Goal: Task Accomplishment & Management: Manage account settings

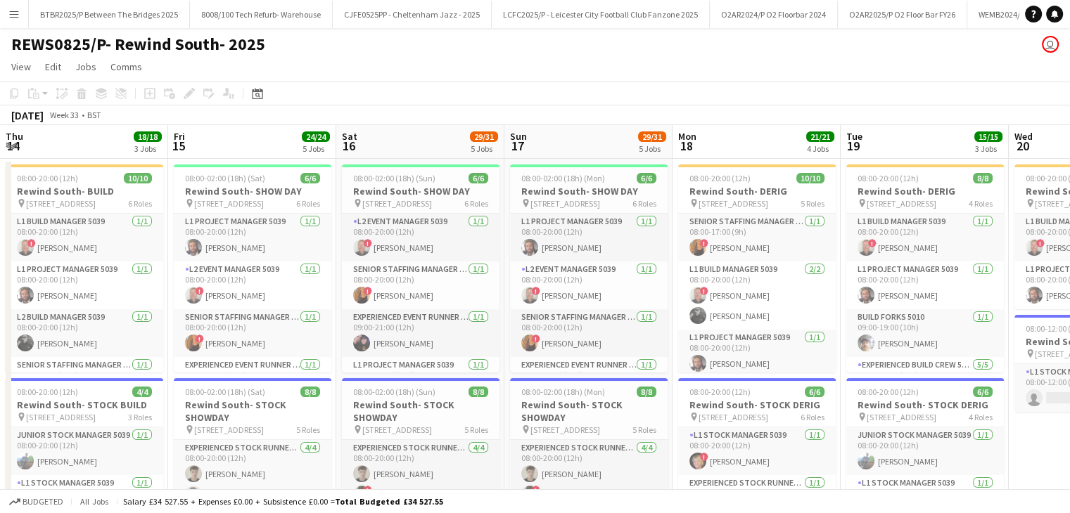
scroll to position [0, 662]
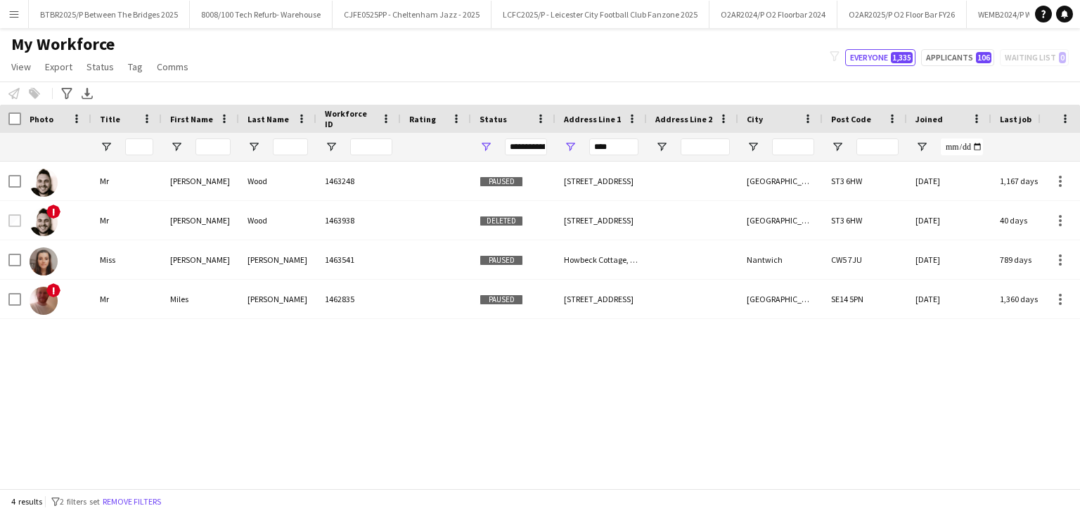
click at [15, 12] on app-icon "Menu" at bounding box center [13, 13] width 11 height 11
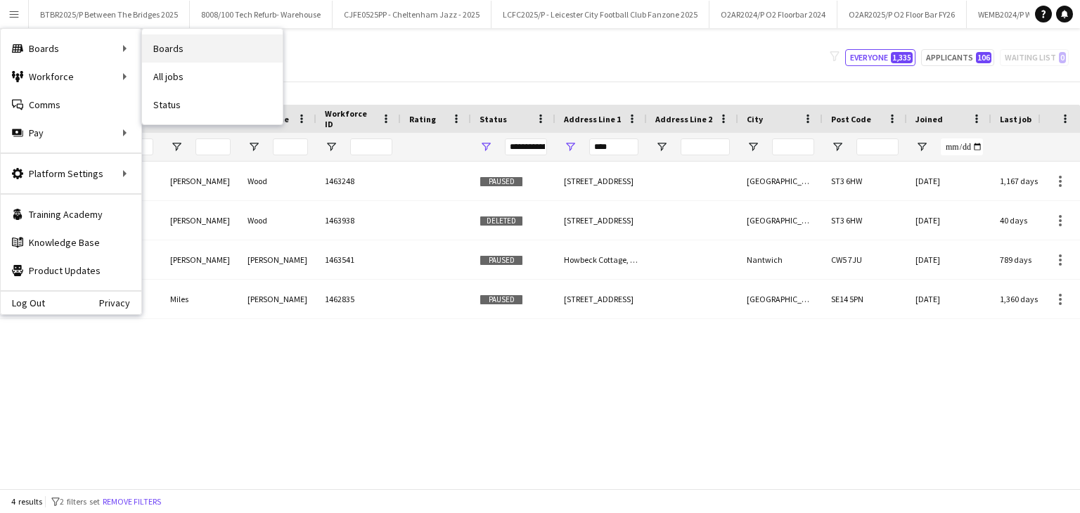
click at [172, 52] on link "Boards" at bounding box center [212, 48] width 141 height 28
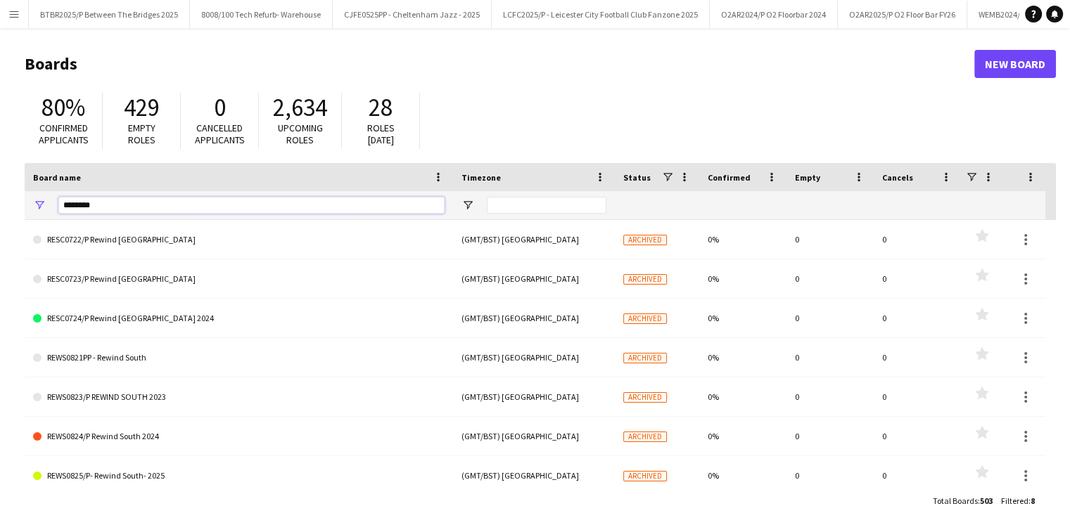
drag, startPoint x: 138, startPoint y: 208, endPoint x: 8, endPoint y: 204, distance: 129.5
click at [8, 204] on main "Boards New Board 80% Confirmed applicants 429 Empty roles 0 Cancelled applicant…" at bounding box center [535, 282] width 1070 height 508
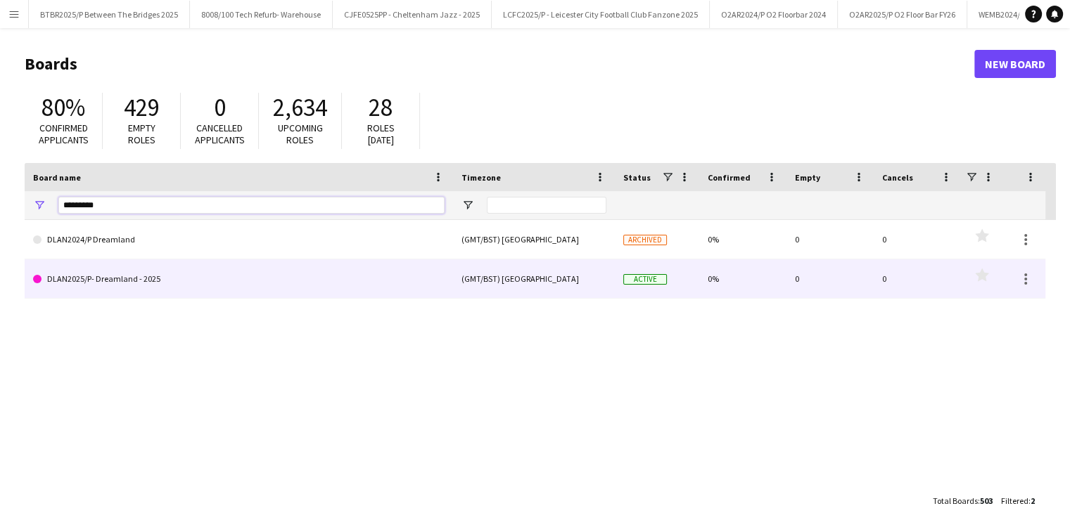
type input "*********"
click at [231, 264] on link "DLAN2025/P- Dreamland - 2025" at bounding box center [238, 279] width 411 height 39
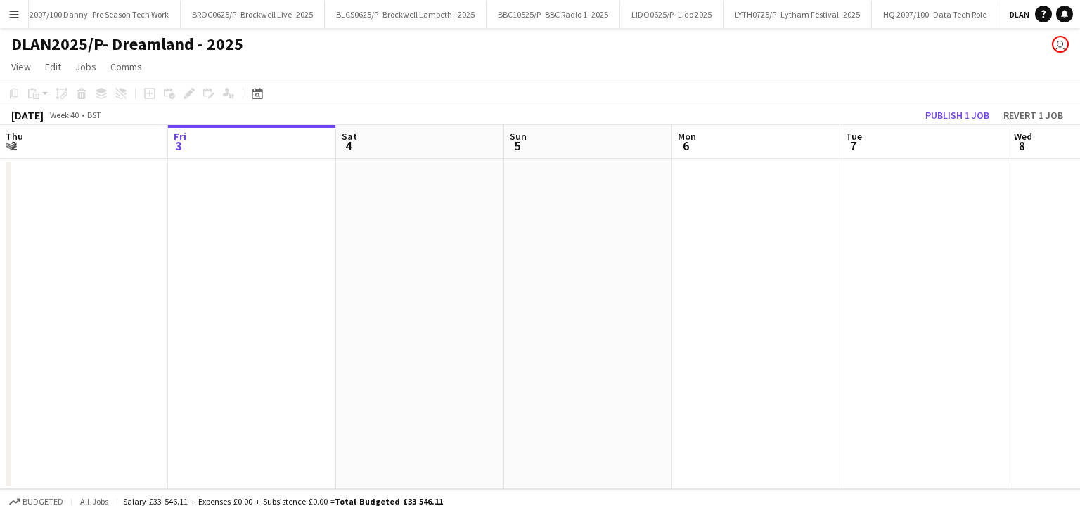
scroll to position [0, 3154]
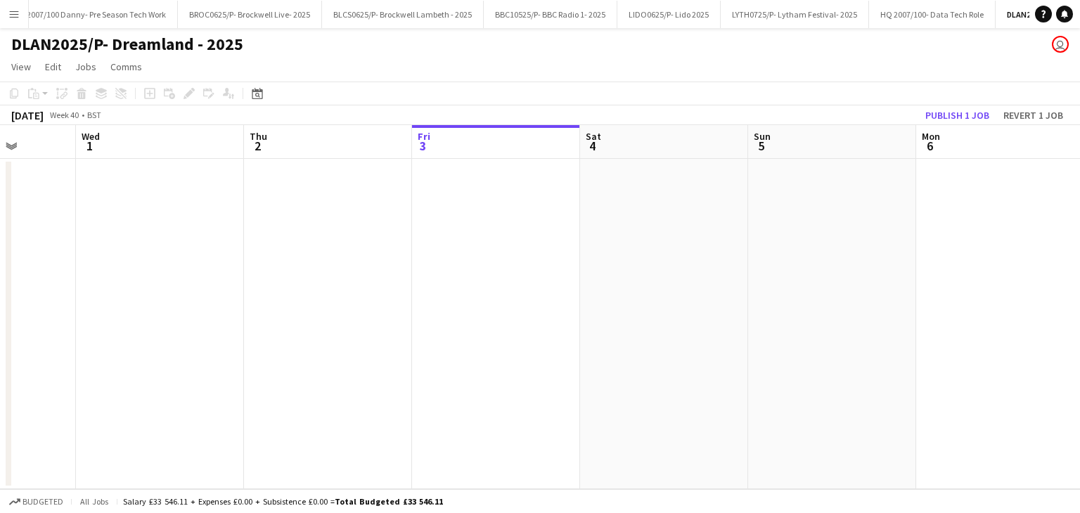
drag, startPoint x: 208, startPoint y: 161, endPoint x: 582, endPoint y: 178, distance: 373.8
click at [582, 178] on app-calendar-viewport "Sun 28 Mon 29 Tue 30 Wed 1 Thu 2 Fri 3 Sat 4 Sun 5 Mon 6 Tue 7 Wed 8 Thu 9" at bounding box center [540, 307] width 1080 height 364
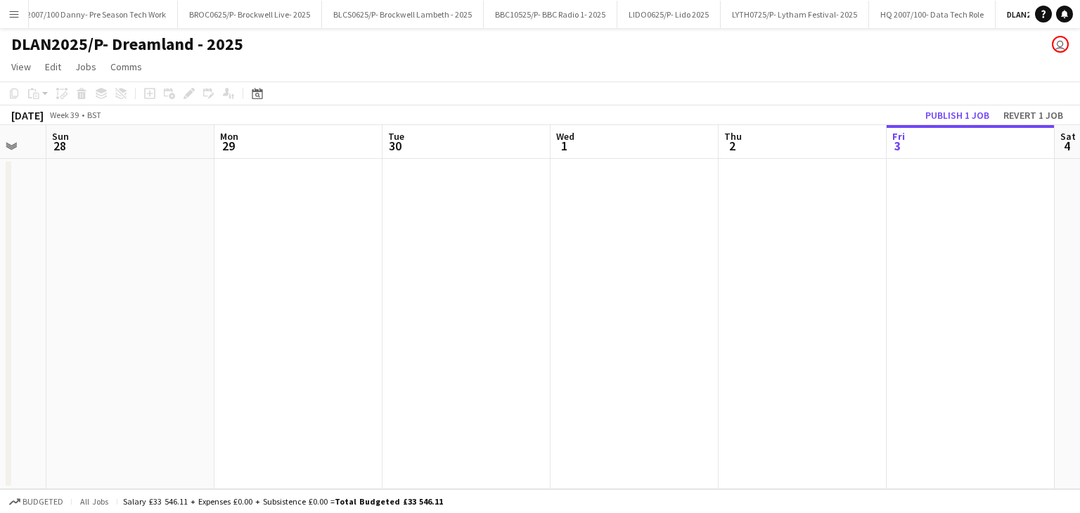
drag, startPoint x: 715, startPoint y: 165, endPoint x: 553, endPoint y: 164, distance: 161.8
click at [756, 164] on app-calendar-viewport "Fri 26 Sat 27 Sun 28 Mon 29 Tue 30 Wed 1 Thu 2 Fri 3 Sat 4 Sun 5 Mon 6 Tue 7" at bounding box center [540, 307] width 1080 height 364
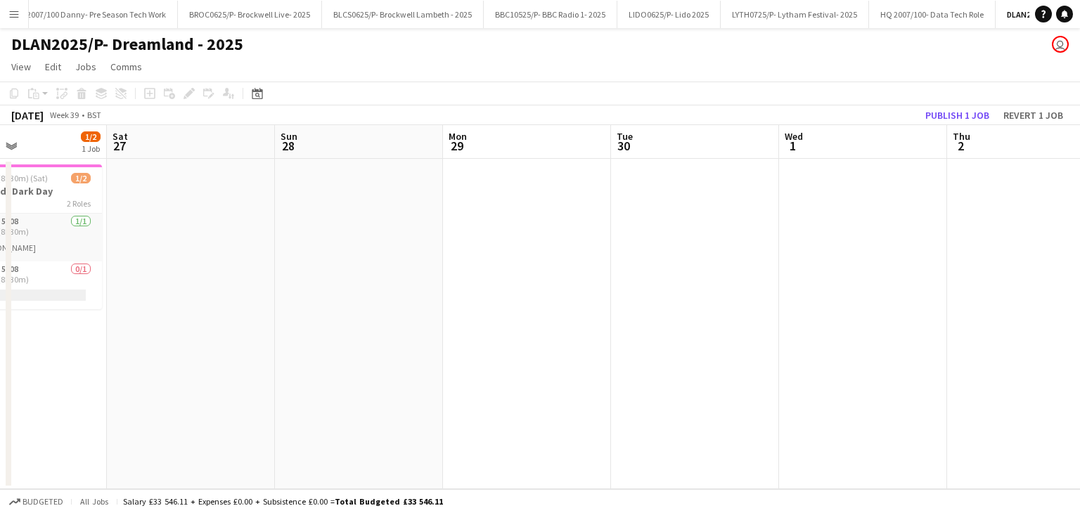
drag, startPoint x: 456, startPoint y: 163, endPoint x: 692, endPoint y: 157, distance: 235.7
click at [692, 157] on app-calendar-viewport "Wed 24 Thu 25 Fri 26 1/2 1 Job Sat 27 Sun 28 Mon 29 Tue 30 Wed 1 Thu 2 Fri 3 Sa…" at bounding box center [540, 307] width 1080 height 364
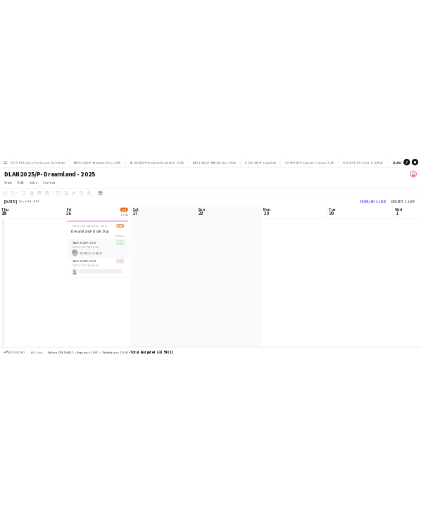
scroll to position [0, 325]
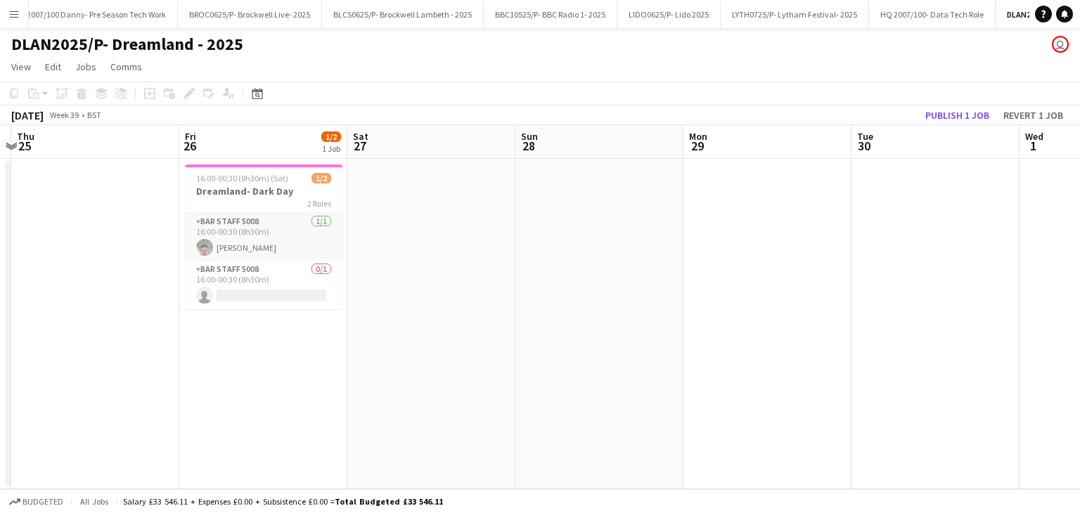
drag, startPoint x: 493, startPoint y: 157, endPoint x: 568, endPoint y: 293, distance: 155.8
click at [715, 161] on app-calendar-viewport "Tue 23 3/3 2 Jobs Wed 24 Thu 25 Fri 26 1/2 1 Job Sat 27 Sun 28 Mon 29 Tue 30 We…" at bounding box center [540, 307] width 1080 height 364
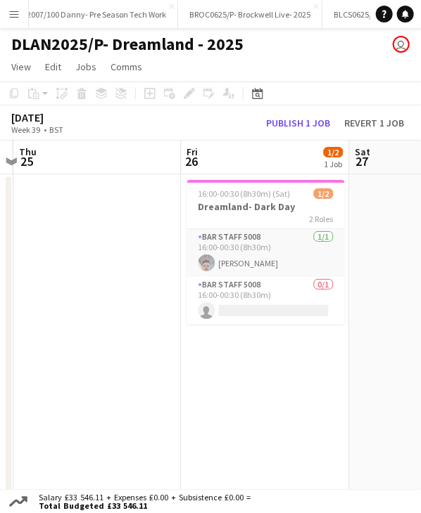
drag, startPoint x: 312, startPoint y: 165, endPoint x: 146, endPoint y: 169, distance: 166.0
click at [146, 169] on app-calendar-viewport "Mon 22 3/3 2 Jobs Tue 23 3/3 2 Jobs Wed 24 Thu 25 Fri 26 1/2 1 Job Sat 27 Sun 2…" at bounding box center [210, 323] width 421 height 364
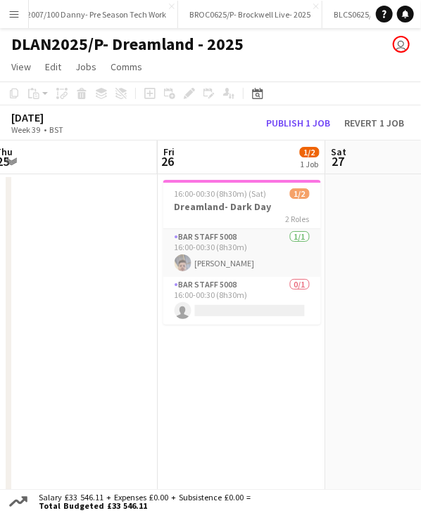
drag, startPoint x: 271, startPoint y: 164, endPoint x: 205, endPoint y: 169, distance: 67.0
click at [245, 167] on app-calendar-viewport "Tue 23 3/3 2 Jobs Wed 24 Thu 25 Fri 26 1/2 1 Job Sat 27 Sun 28 Mon 29 Tue 30 14…" at bounding box center [210, 323] width 421 height 364
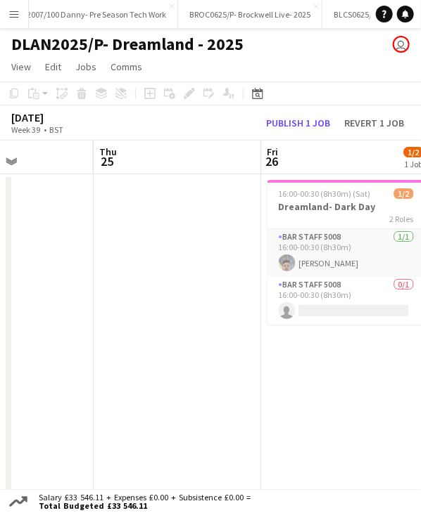
drag, startPoint x: 110, startPoint y: 167, endPoint x: 234, endPoint y: 166, distance: 124.5
click at [234, 166] on app-calendar-viewport "Mon 22 3/3 2 Jobs Tue 23 3/3 2 Jobs Wed 24 Thu 25 Fri 26 1/2 1 Job Sat 27 Sun 2…" at bounding box center [210, 323] width 421 height 364
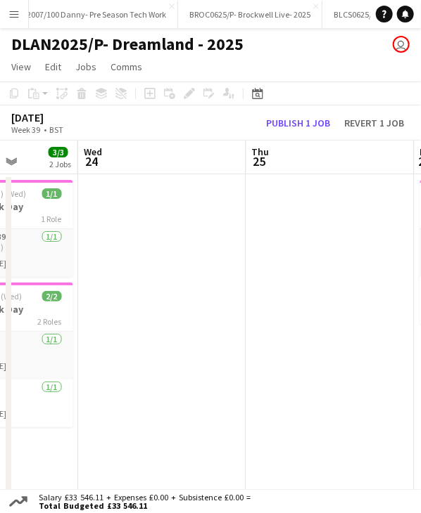
drag, startPoint x: 160, startPoint y: 166, endPoint x: 255, endPoint y: 169, distance: 94.3
click at [260, 168] on app-calendar-viewport "Sun 21 2/2 1 Job Mon 22 3/3 2 Jobs Tue 23 3/3 2 Jobs Wed 24 Thu 25 Fri 26 1/2 1…" at bounding box center [210, 323] width 421 height 364
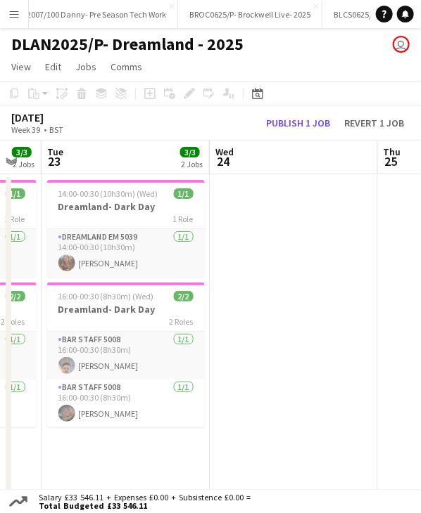
drag, startPoint x: 132, startPoint y: 170, endPoint x: 260, endPoint y: 171, distance: 127.3
click at [260, 171] on app-calendar-viewport "Sun 21 2/2 1 Job Mon 22 3/3 2 Jobs Tue 23 3/3 2 Jobs Wed 24 Thu 25 Fri 26 1/2 1…" at bounding box center [210, 323] width 421 height 364
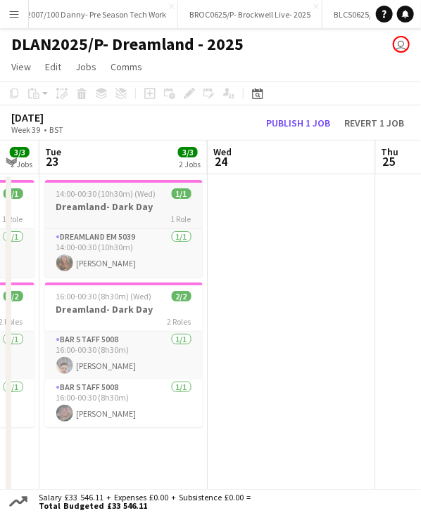
click at [107, 193] on span "14:00-00:30 (10h30m) (Wed)" at bounding box center [106, 193] width 100 height 11
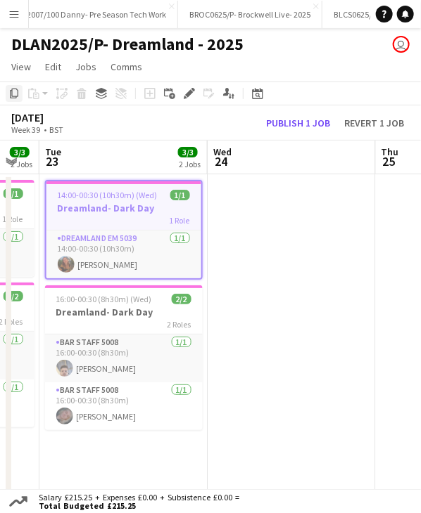
click at [16, 90] on icon "Copy" at bounding box center [13, 93] width 11 height 11
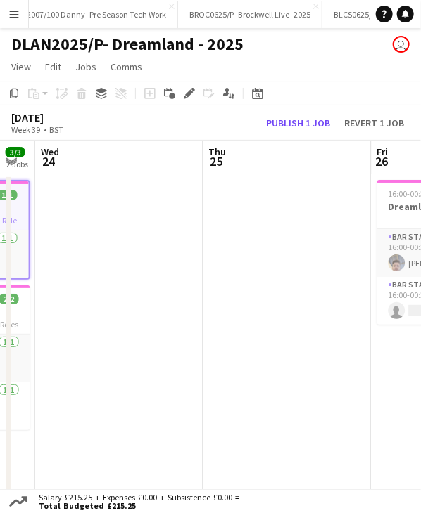
drag, startPoint x: 321, startPoint y: 153, endPoint x: 138, endPoint y: 160, distance: 183.7
click at [138, 160] on app-calendar-viewport "Sun 21 2/2 1 Job Mon 22 3/3 2 Jobs Tue 23 3/3 2 Jobs Wed 24 Thu 25 Fri 26 1/2 1…" at bounding box center [210, 323] width 421 height 364
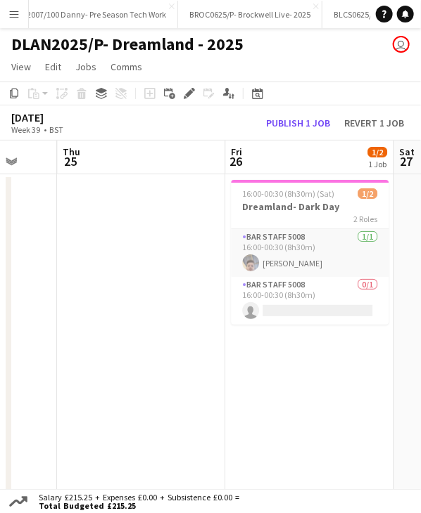
drag, startPoint x: 295, startPoint y: 164, endPoint x: 169, endPoint y: 167, distance: 125.9
click at [169, 167] on app-calendar-viewport "Sun 21 2/2 1 Job Mon 22 3/3 2 Jobs Tue 23 3/3 2 Jobs Wed 24 Thu 25 Fri 26 1/2 1…" at bounding box center [210, 323] width 421 height 364
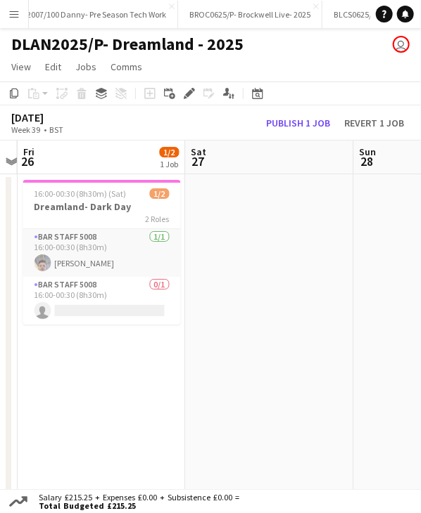
drag, startPoint x: 303, startPoint y: 161, endPoint x: 96, endPoint y: 165, distance: 207.5
click at [96, 165] on app-calendar-viewport "Tue 23 3/3 2 Jobs Wed 24 Thu 25 Fri 26 1/2 1 Job Sat 27 Sun 28 Mon 29 Tue 30 14…" at bounding box center [210, 323] width 421 height 364
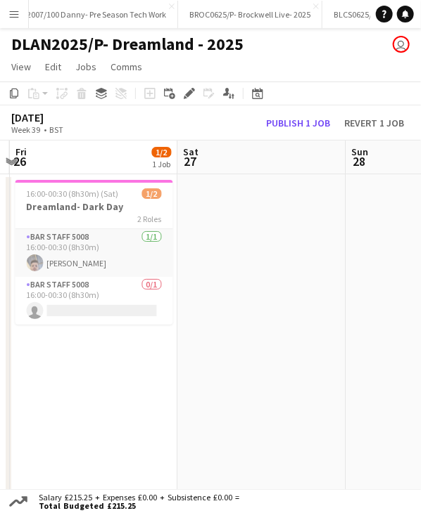
drag, startPoint x: 210, startPoint y: 158, endPoint x: -91, endPoint y: 164, distance: 301.8
click at [0, 164] on html "Menu Boards Boards Boards All jobs Status Workforce Workforce My Workforce Recr…" at bounding box center [210, 264] width 421 height 529
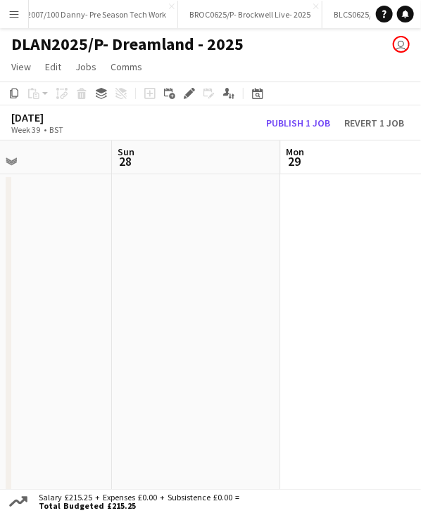
drag, startPoint x: 201, startPoint y: 160, endPoint x: 143, endPoint y: 162, distance: 57.7
click at [143, 162] on app-calendar-viewport "Wed 24 Thu 25 Fri 26 1/2 1 Job Sat 27 Sun 28 Mon 29 Tue 30 Wed 1 16:00-00:30 (8…" at bounding box center [210, 323] width 421 height 364
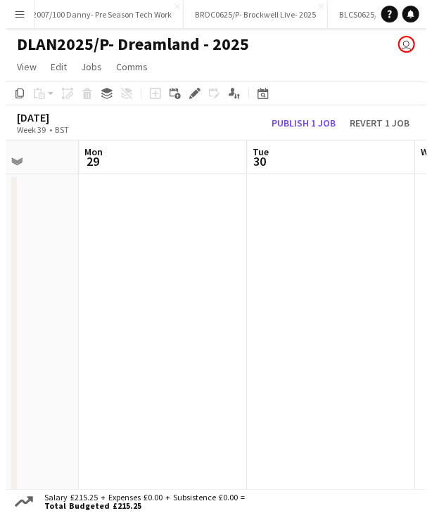
scroll to position [0, 636]
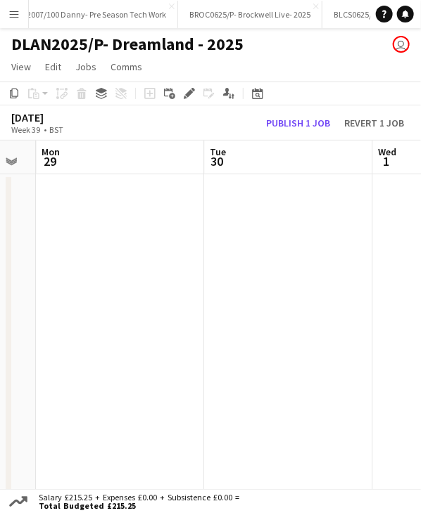
drag, startPoint x: 332, startPoint y: 162, endPoint x: 88, endPoint y: 169, distance: 244.2
click at [88, 169] on app-calendar-viewport "Thu 25 Fri 26 1/2 1 Job Sat 27 Sun 28 Mon 29 Tue 30 Wed 1 Thu 2 16:00-00:30 (8h…" at bounding box center [210, 323] width 421 height 364
click at [93, 191] on app-date-cell at bounding box center [120, 339] width 168 height 331
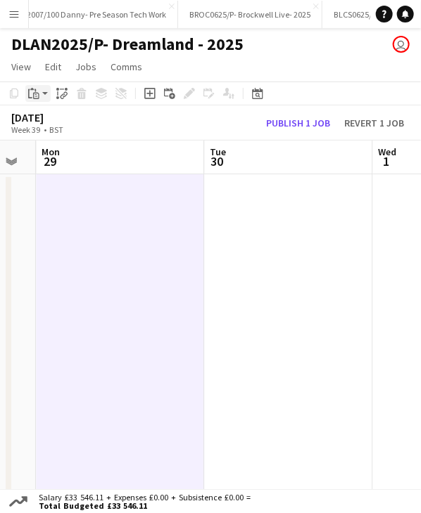
click at [35, 98] on icon "Paste" at bounding box center [33, 93] width 11 height 11
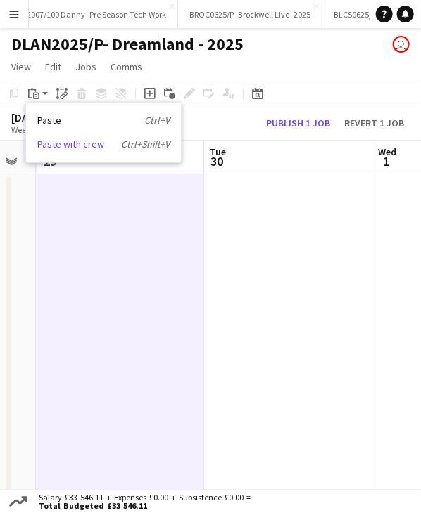
click at [53, 147] on link "Paste with crew Ctrl+Shift+V" at bounding box center [103, 144] width 132 height 13
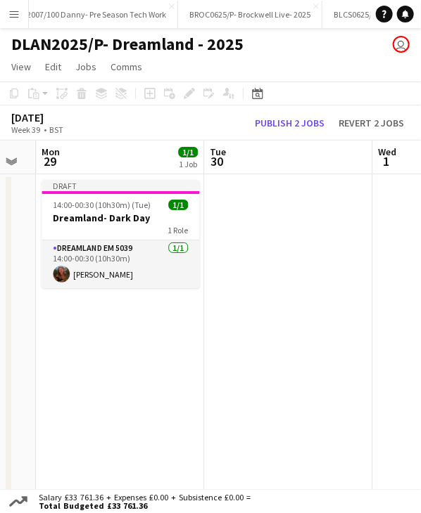
click at [277, 192] on app-date-cell at bounding box center [288, 339] width 168 height 331
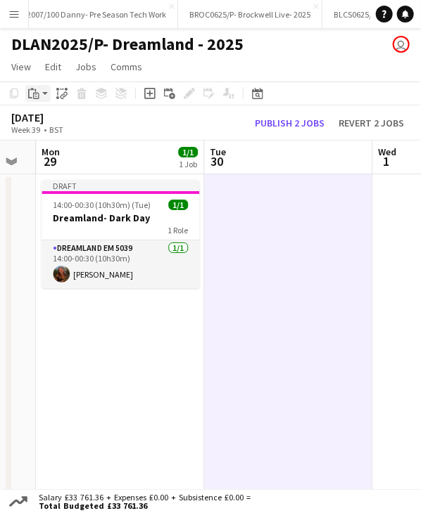
click at [34, 96] on icon "Paste" at bounding box center [33, 93] width 11 height 11
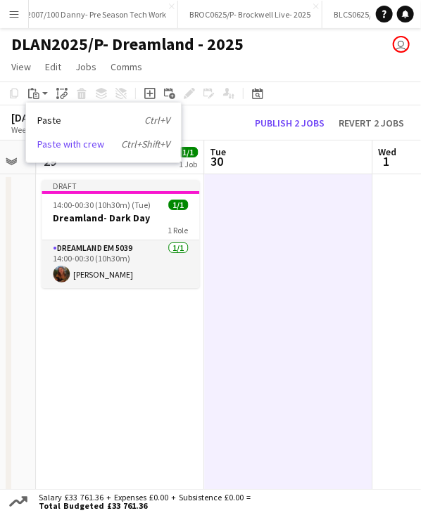
click at [44, 147] on link "Paste with crew Ctrl+Shift+V" at bounding box center [103, 144] width 132 height 13
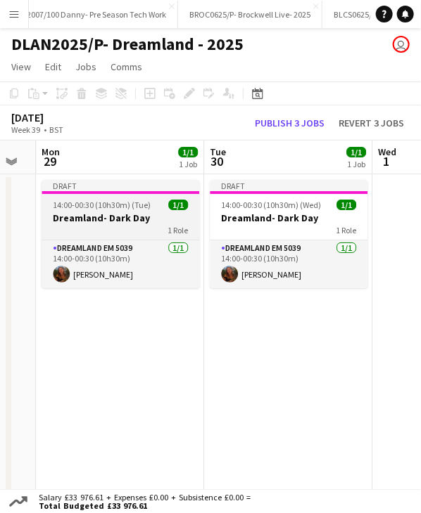
click at [101, 188] on div "Draft" at bounding box center [120, 185] width 158 height 11
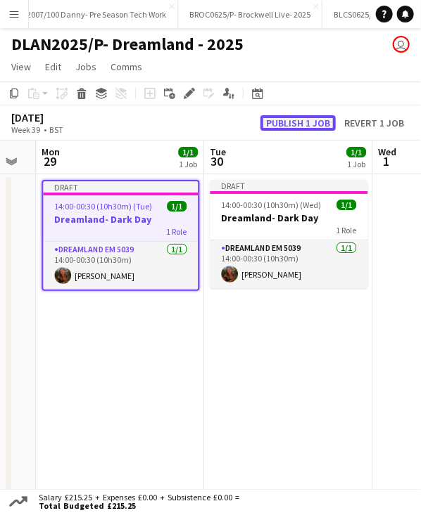
click at [305, 117] on button "Publish 1 job" at bounding box center [297, 122] width 75 height 15
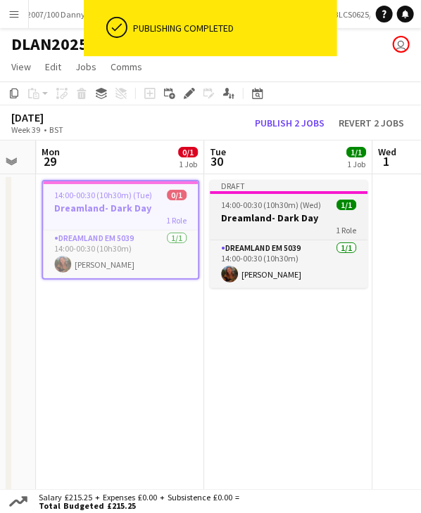
click at [273, 198] on app-job-card "Draft 14:00-00:30 (10h30m) (Wed) 1/1 Dreamland- Dark Day 1 Role Dreamland EM 50…" at bounding box center [289, 234] width 158 height 108
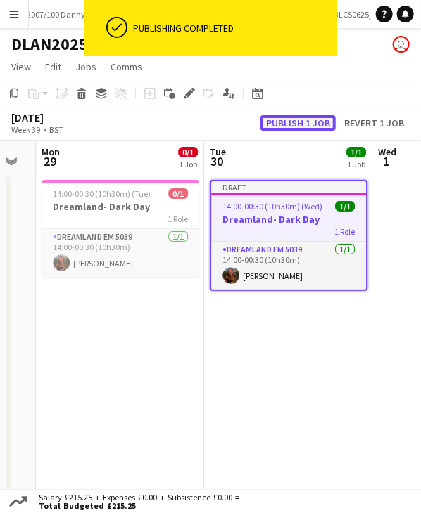
click at [286, 122] on button "Publish 1 job" at bounding box center [297, 122] width 75 height 15
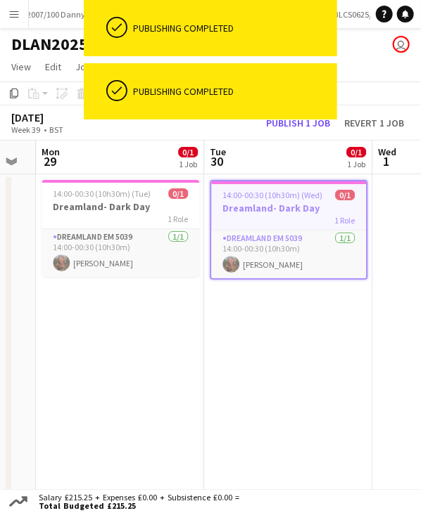
click at [17, 13] on app-icon "Menu" at bounding box center [13, 13] width 11 height 11
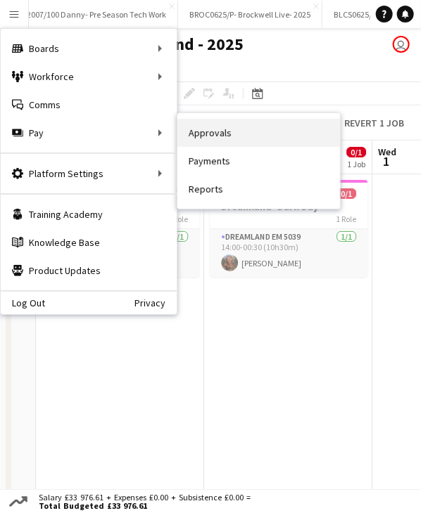
click at [286, 136] on link "Approvals" at bounding box center [258, 133] width 162 height 28
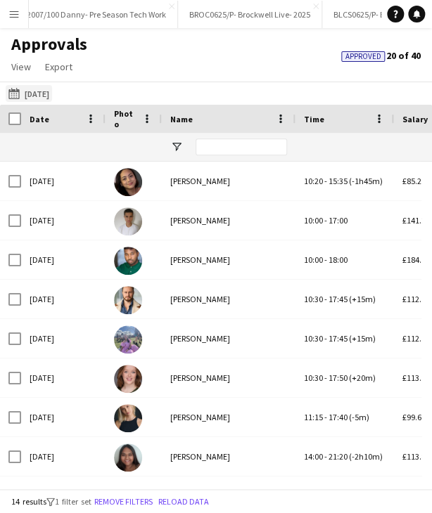
click at [49, 94] on button "28-09-2025 28-09-2025" at bounding box center [29, 93] width 46 height 17
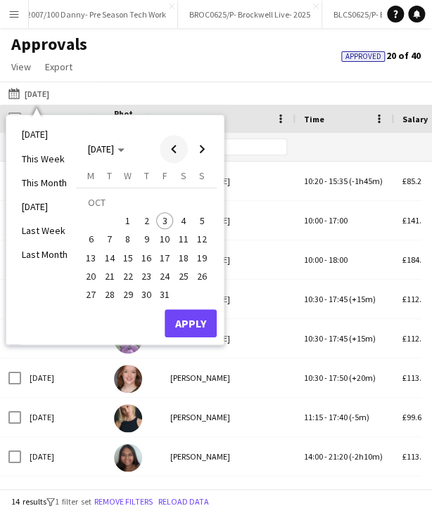
click at [177, 153] on span "Previous month" at bounding box center [174, 149] width 28 height 28
drag, startPoint x: 92, startPoint y: 295, endPoint x: 115, endPoint y: 290, distance: 23.2
click at [92, 295] on span "29" at bounding box center [90, 294] width 17 height 17
click at [112, 293] on span "30" at bounding box center [109, 294] width 17 height 17
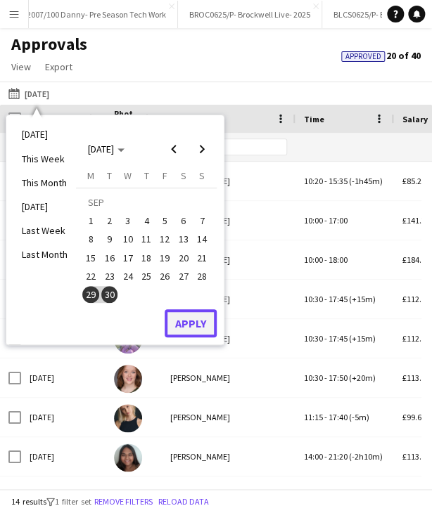
click at [182, 320] on button "Apply" at bounding box center [191, 323] width 52 height 28
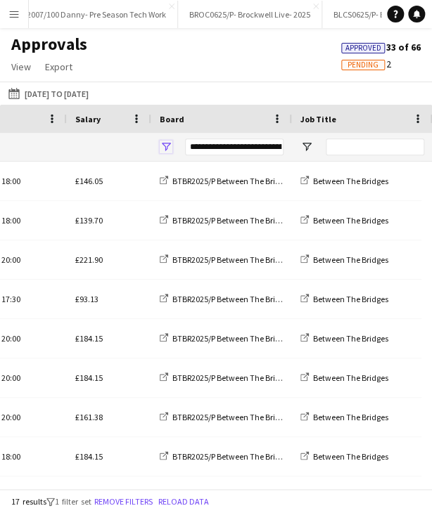
click at [164, 150] on span "Open Filter Menu" at bounding box center [166, 147] width 13 height 13
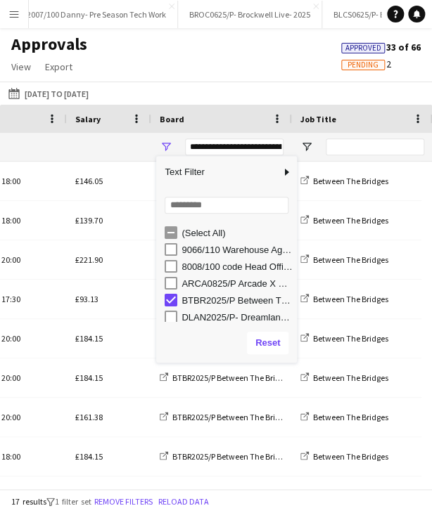
click at [200, 300] on div "BTBR2025/P Between The Bridges 2025" at bounding box center [236, 300] width 111 height 11
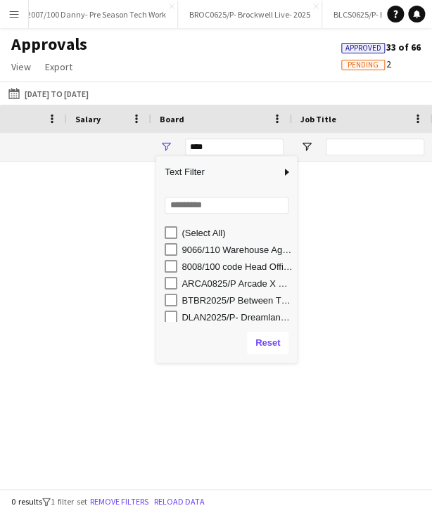
click at [199, 314] on div "DLAN2025/P- Dreamland - 2025" at bounding box center [236, 317] width 111 height 11
type input "**********"
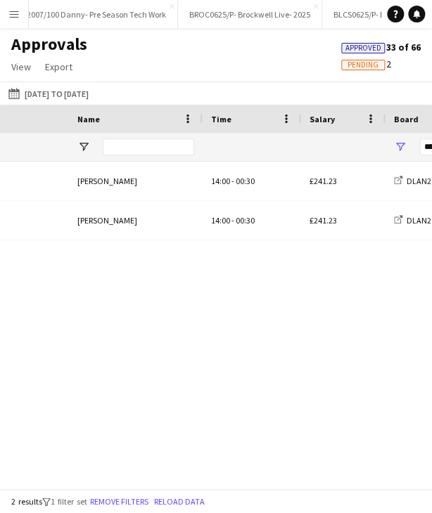
scroll to position [0, 48]
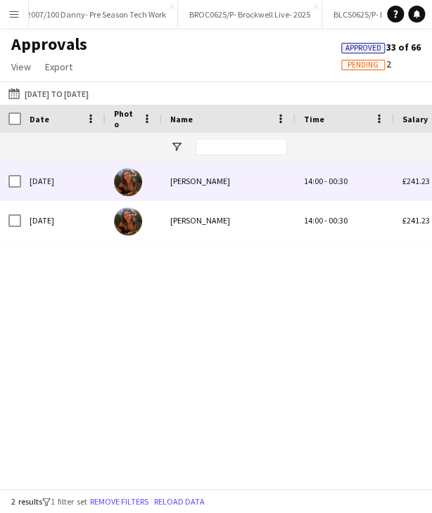
click at [204, 176] on div "Elle Shepherd" at bounding box center [229, 181] width 134 height 39
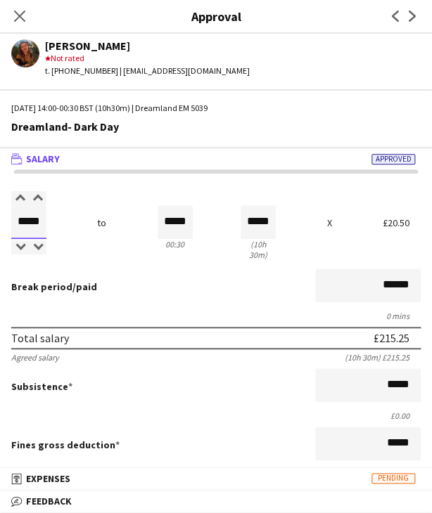
drag, startPoint x: 20, startPoint y: 220, endPoint x: 71, endPoint y: 219, distance: 50.6
click at [71, 219] on div "Salary ***** 14:00 to ***** 00:30 ***** (10h 30m) X £20.50" at bounding box center [215, 227] width 409 height 71
type input "*****"
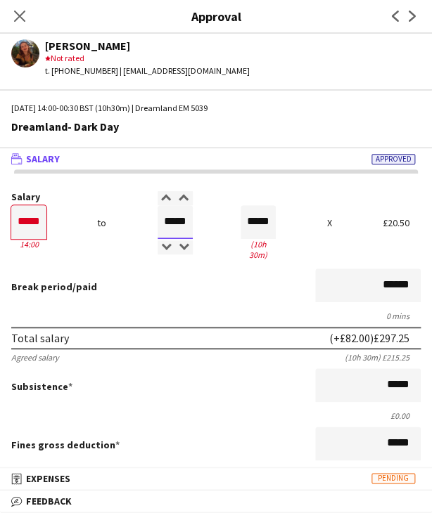
type input "*****"
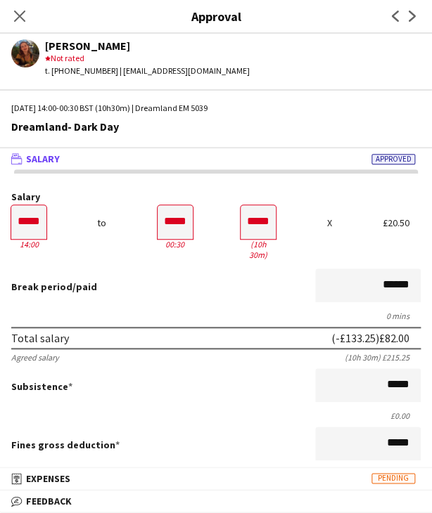
click at [151, 269] on div "Break period /paid ******" at bounding box center [215, 287] width 409 height 37
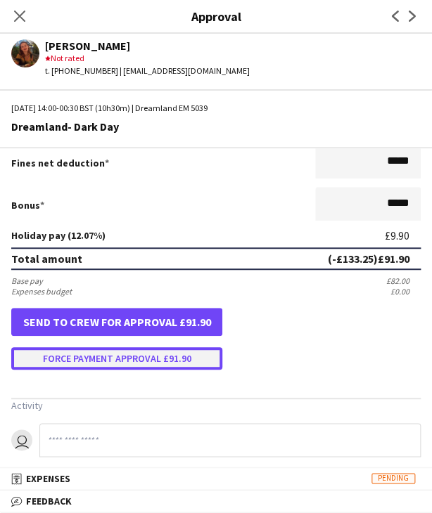
click at [135, 347] on button "Force payment approval £91.90" at bounding box center [116, 358] width 211 height 23
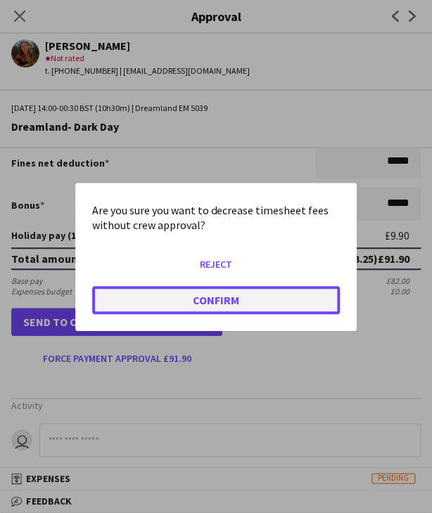
click at [151, 307] on button "Confirm" at bounding box center [216, 300] width 248 height 28
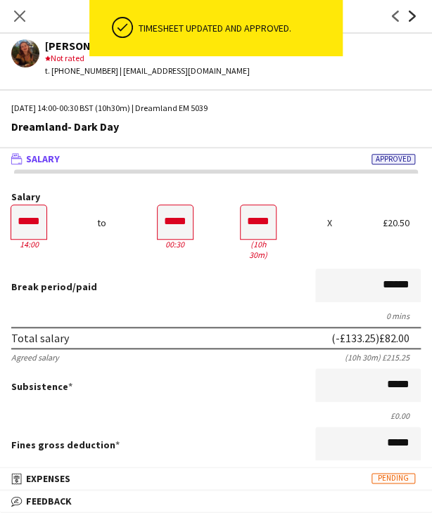
click at [411, 16] on icon "Next" at bounding box center [412, 16] width 11 height 11
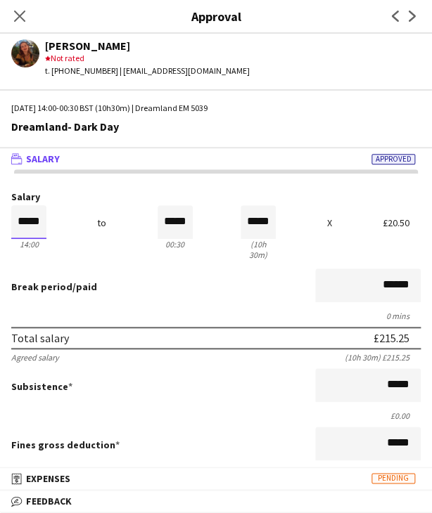
click at [18, 223] on input "*****" at bounding box center [28, 222] width 35 height 34
type input "*****"
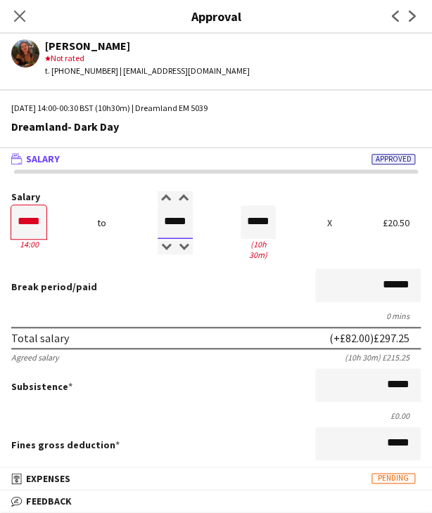
type input "*****"
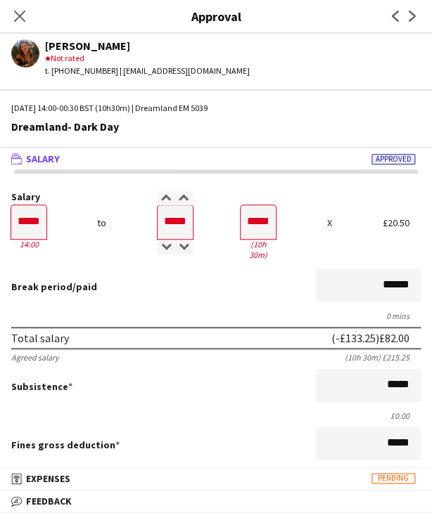
click at [157, 297] on form "Salary ***** 14:00 to ***** 00:30 ***** (10h 30m) X £20.50 Break period /paid *…" at bounding box center [216, 443] width 432 height 502
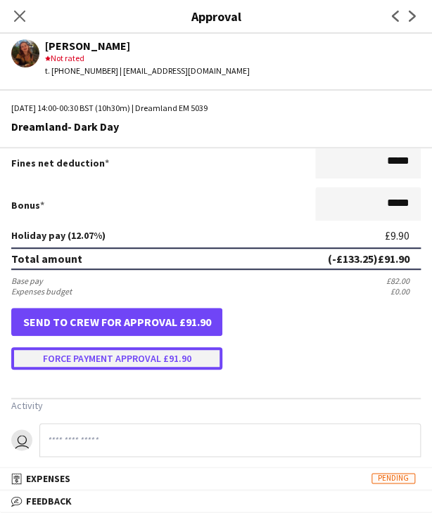
click at [154, 347] on button "Force payment approval £91.90" at bounding box center [116, 358] width 211 height 23
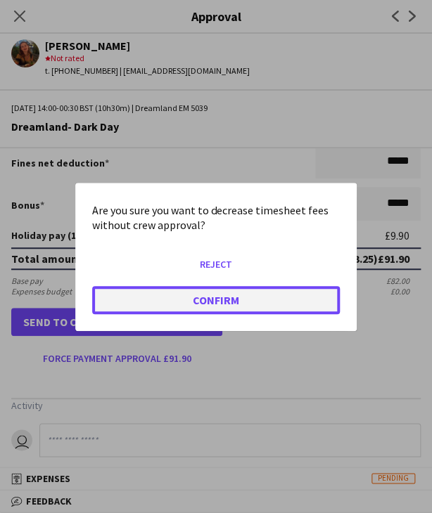
click at [166, 303] on button "Confirm" at bounding box center [216, 300] width 248 height 28
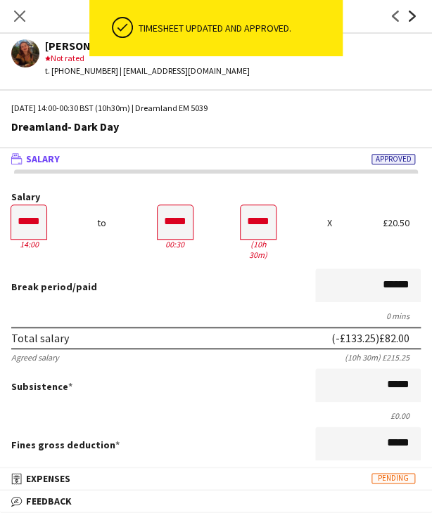
click at [416, 20] on icon "Next" at bounding box center [412, 16] width 11 height 11
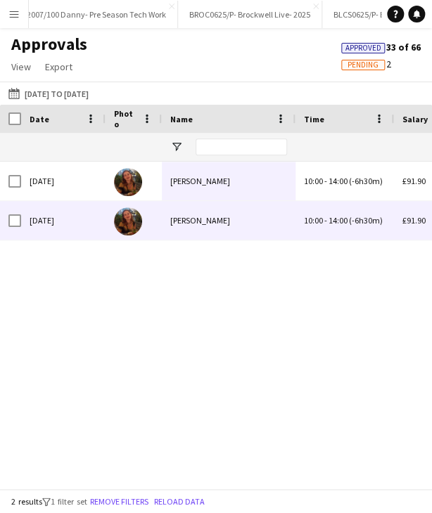
drag, startPoint x: 73, startPoint y: 91, endPoint x: 105, endPoint y: 109, distance: 36.6
click at [73, 91] on button "28-09-2025 29-09-2025 to 30-09-2025" at bounding box center [49, 93] width 86 height 17
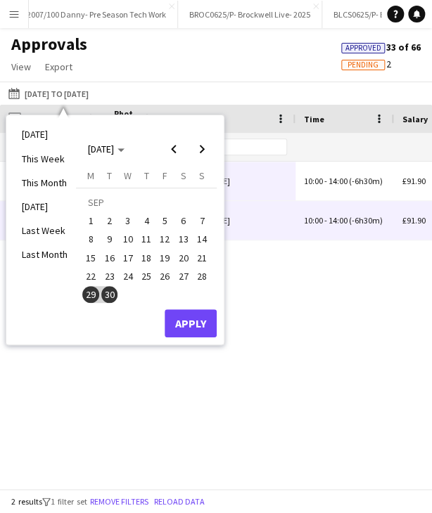
click at [166, 270] on span "26" at bounding box center [164, 276] width 17 height 17
click at [186, 319] on button "Apply" at bounding box center [191, 323] width 52 height 28
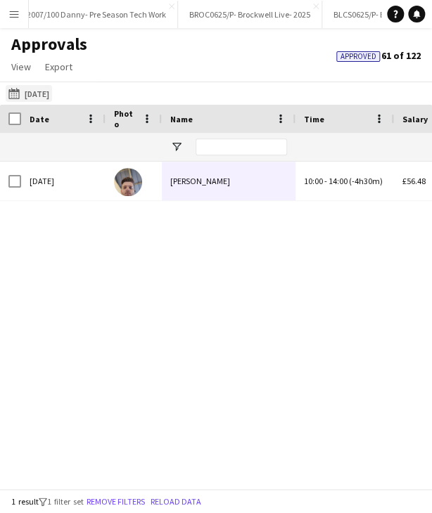
click at [52, 95] on button "28-09-2025 26-09-2025" at bounding box center [29, 93] width 46 height 17
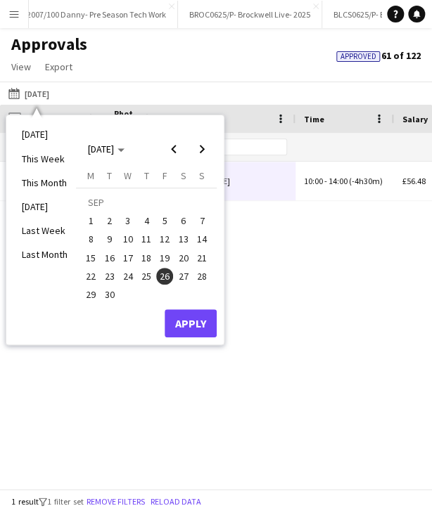
click at [90, 294] on span "29" at bounding box center [90, 294] width 17 height 17
click at [198, 153] on span "Next month" at bounding box center [202, 149] width 28 height 28
click at [165, 222] on span "3" at bounding box center [164, 220] width 17 height 17
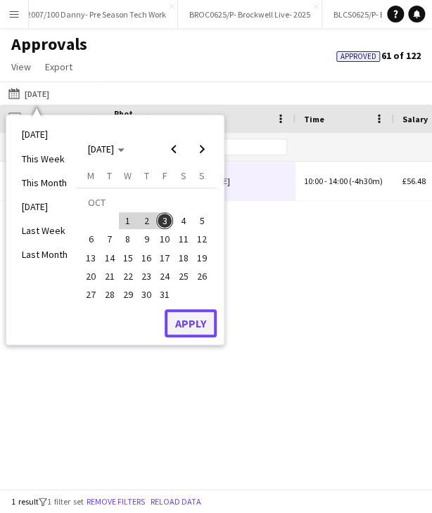
click at [191, 321] on button "Apply" at bounding box center [191, 323] width 52 height 28
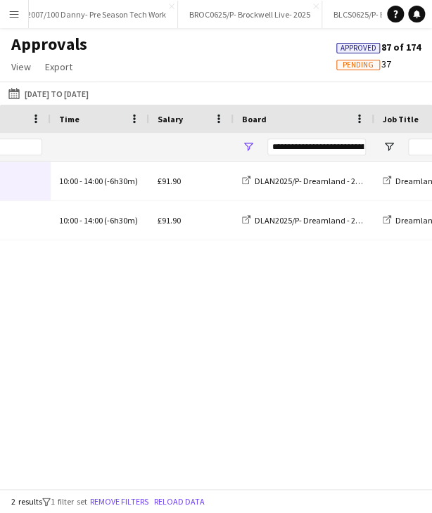
scroll to position [0, 252]
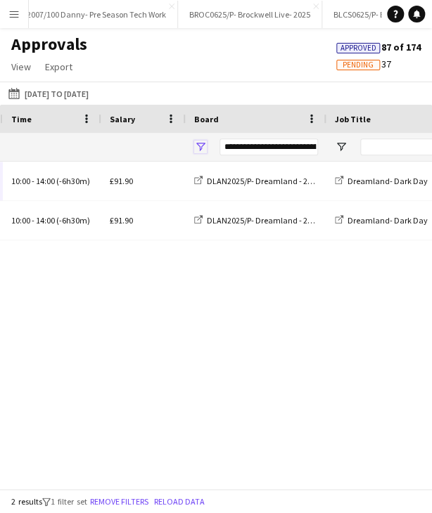
click at [200, 148] on span "Open Filter Menu" at bounding box center [200, 147] width 13 height 13
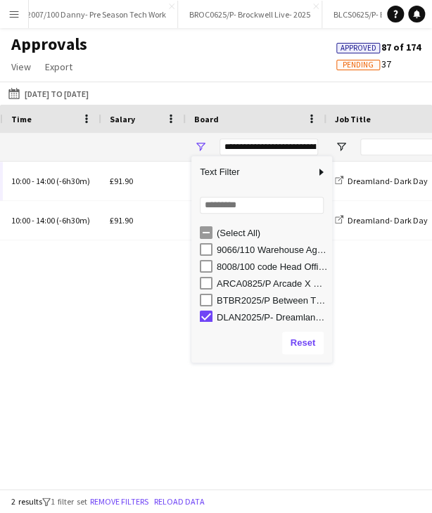
click at [229, 314] on div "DLAN2025/P- Dreamland - 2025" at bounding box center [272, 317] width 111 height 11
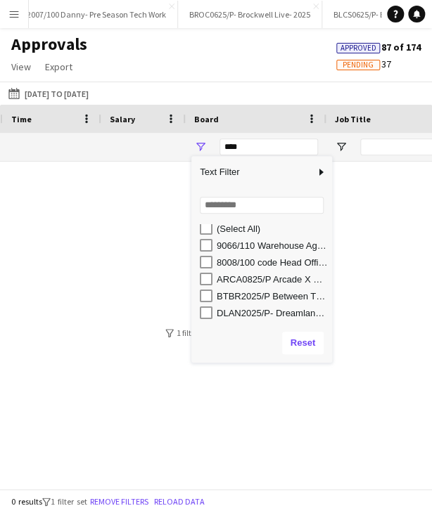
click at [248, 275] on div "ARCA0825/P Arcade X Site Management" at bounding box center [272, 279] width 111 height 11
type input "**********"
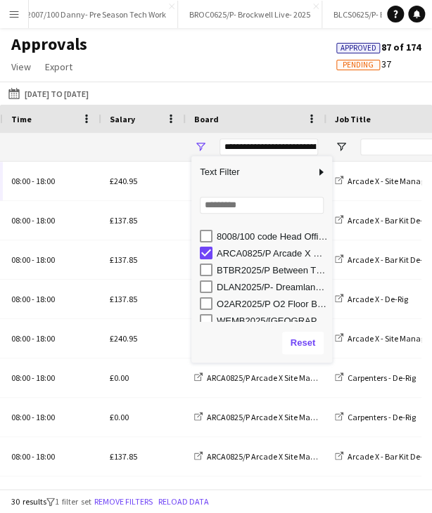
scroll to position [37, 0]
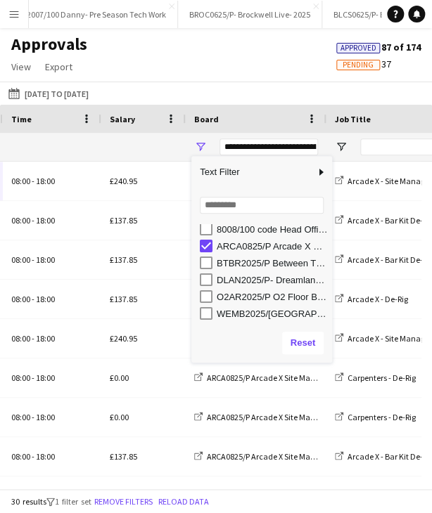
click at [214, 63] on div "Approvals View Customise view Customise filters Reset Filters Reset View Reset …" at bounding box center [216, 58] width 432 height 48
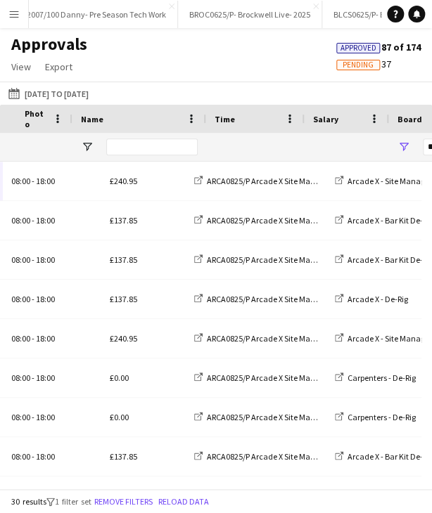
scroll to position [0, 0]
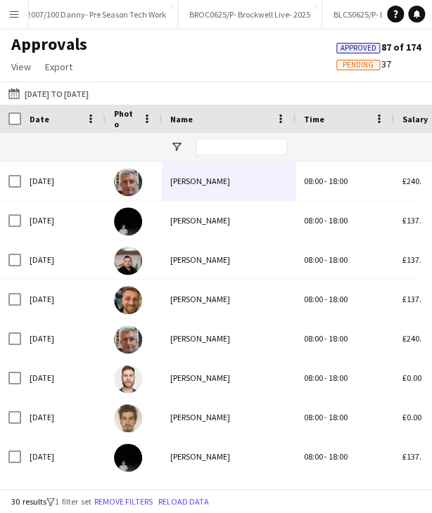
click at [56, 120] on div "Date" at bounding box center [55, 118] width 51 height 21
click at [58, 119] on span at bounding box center [59, 119] width 13 height 13
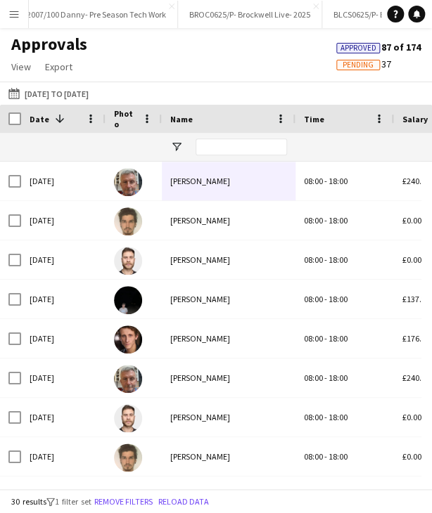
click at [58, 119] on span at bounding box center [59, 119] width 13 height 13
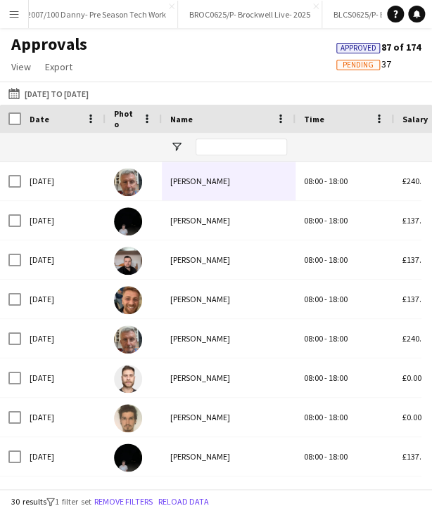
scroll to position [0, 217]
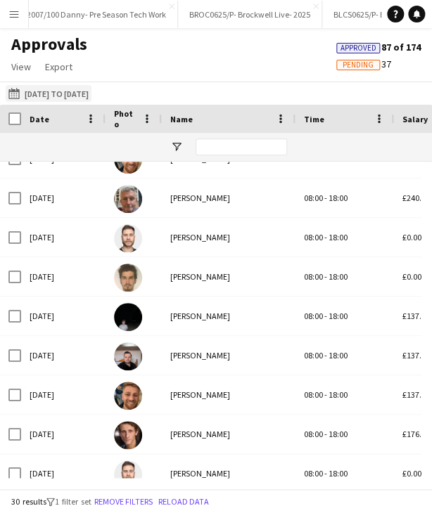
click at [58, 94] on button "28-09-2025 29-09-2025 to 03-10-2025" at bounding box center [49, 93] width 86 height 17
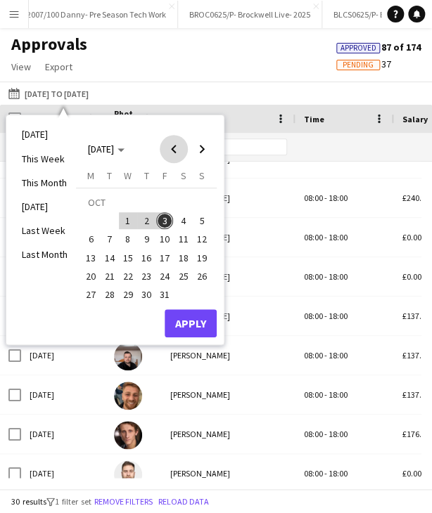
click at [177, 139] on span "Previous month" at bounding box center [174, 149] width 28 height 28
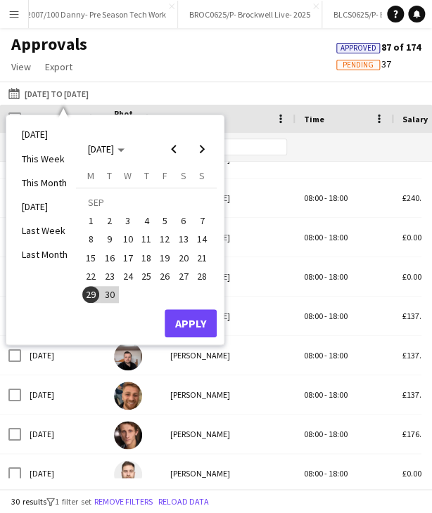
click at [88, 290] on span "29" at bounding box center [90, 294] width 17 height 17
click at [201, 321] on button "Apply" at bounding box center [191, 323] width 52 height 28
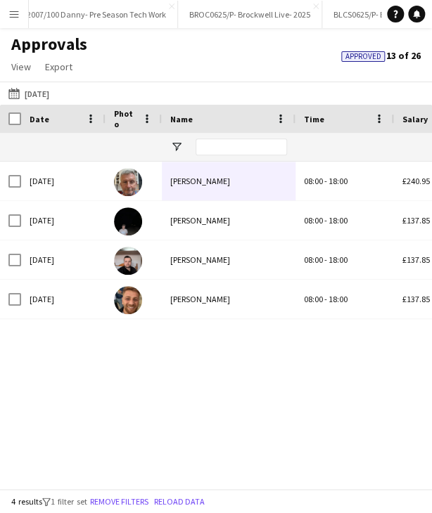
scroll to position [0, 0]
click at [52, 98] on button "28-09-2025 29-09-2025" at bounding box center [29, 93] width 46 height 17
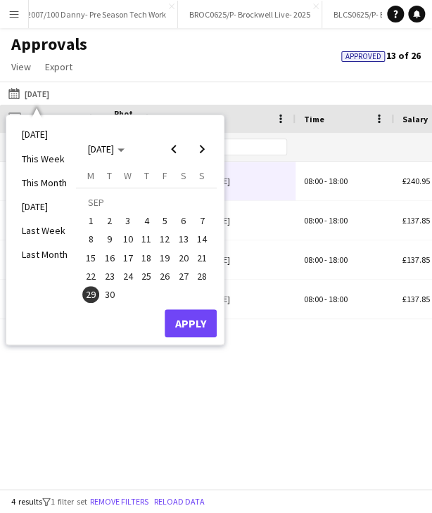
click at [93, 293] on span "29" at bounding box center [90, 294] width 17 height 17
click at [200, 142] on span "Next month" at bounding box center [202, 149] width 28 height 28
click at [202, 212] on span "5" at bounding box center [201, 220] width 17 height 17
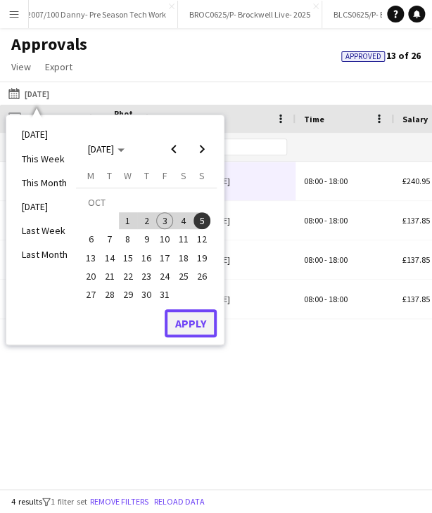
click at [197, 331] on button "Apply" at bounding box center [191, 323] width 52 height 28
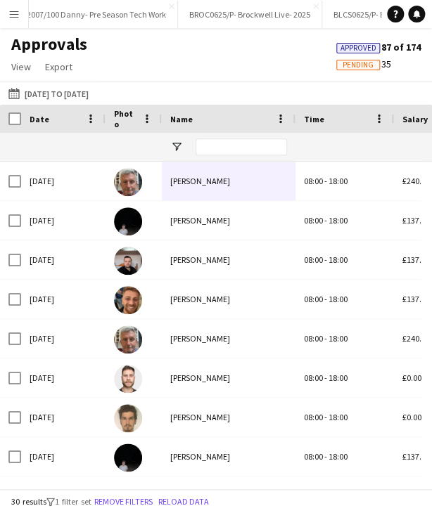
click at [70, 125] on div "Date" at bounding box center [55, 118] width 51 height 21
click at [68, 72] on span "Export" at bounding box center [58, 66] width 27 height 13
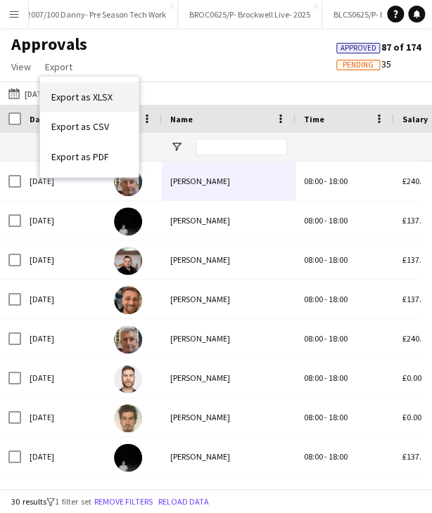
click at [72, 89] on link "Export as XLSX" at bounding box center [89, 97] width 98 height 30
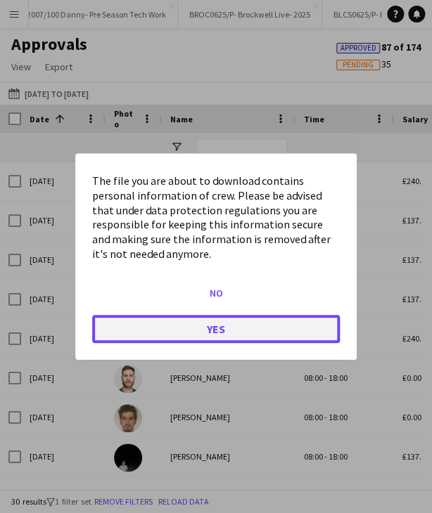
click at [208, 329] on button "Yes" at bounding box center [216, 329] width 248 height 28
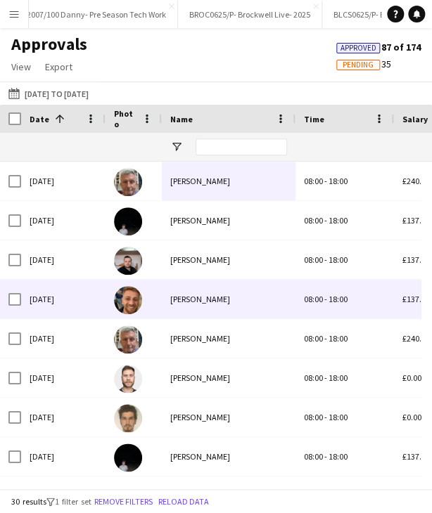
click at [219, 294] on div "[PERSON_NAME]" at bounding box center [229, 299] width 134 height 39
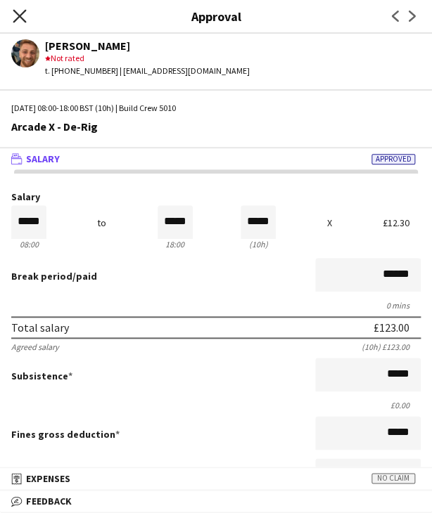
drag, startPoint x: 23, startPoint y: 11, endPoint x: 35, endPoint y: 1, distance: 15.9
click at [23, 11] on icon "Close pop-in" at bounding box center [19, 16] width 11 height 11
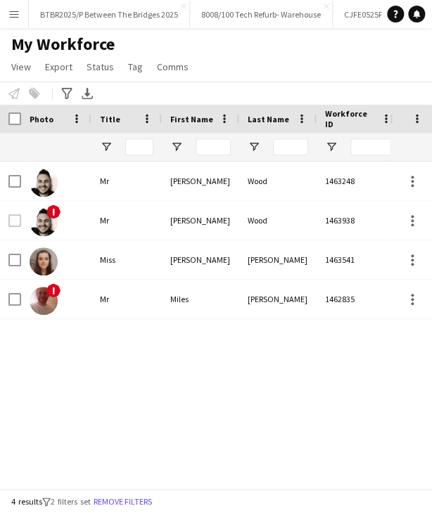
click at [216, 136] on div at bounding box center [213, 147] width 35 height 28
click at [219, 141] on input "First Name Filter Input" at bounding box center [213, 147] width 35 height 17
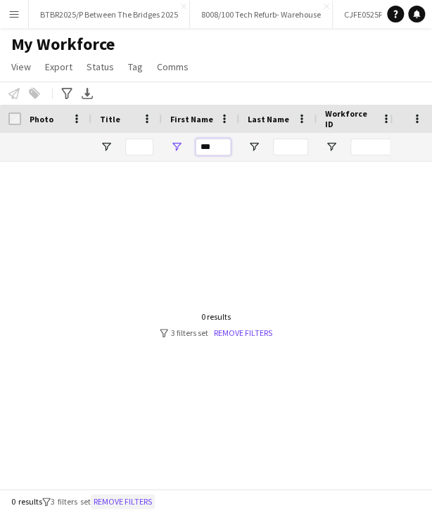
type input "***"
click at [129, 506] on button "Remove filters" at bounding box center [123, 501] width 64 height 15
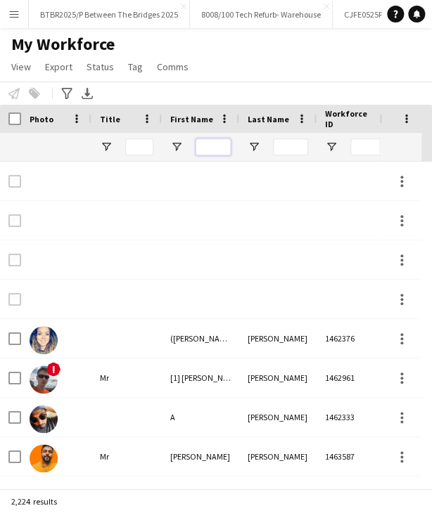
click at [211, 144] on input "First Name Filter Input" at bounding box center [213, 147] width 35 height 17
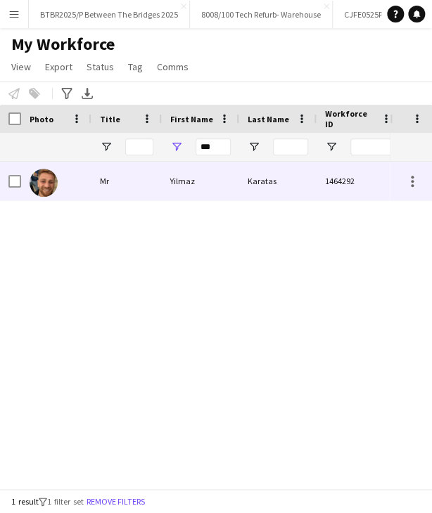
click at [200, 174] on div "Yilmaz" at bounding box center [200, 181] width 77 height 39
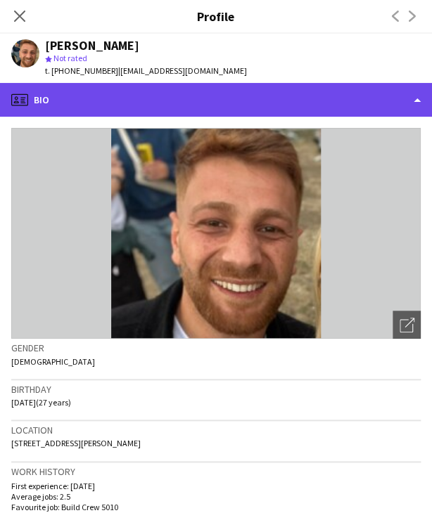
click at [241, 101] on div "profile Bio" at bounding box center [216, 100] width 432 height 34
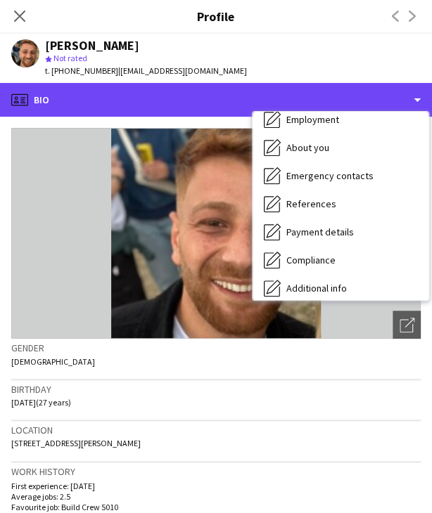
scroll to position [188, 0]
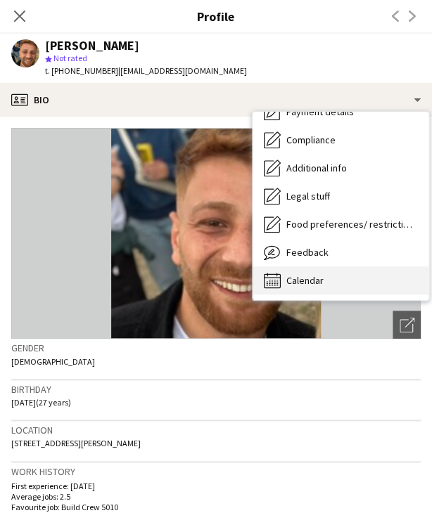
click at [326, 276] on div "Calendar Calendar" at bounding box center [340, 281] width 176 height 28
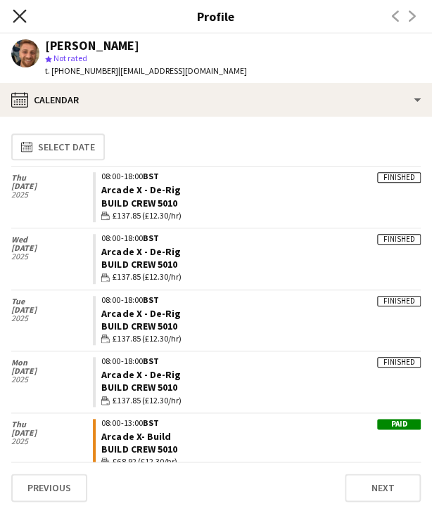
click at [16, 18] on icon at bounding box center [19, 15] width 13 height 13
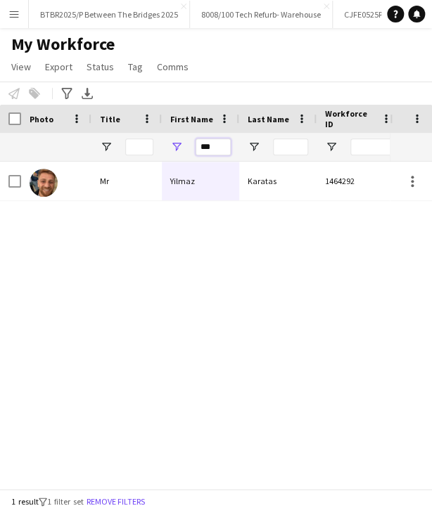
click at [197, 148] on input "***" at bounding box center [213, 147] width 35 height 17
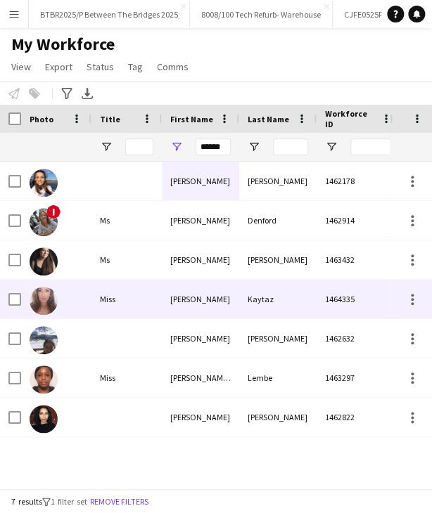
click at [266, 306] on div "Kaytaz" at bounding box center [277, 299] width 77 height 39
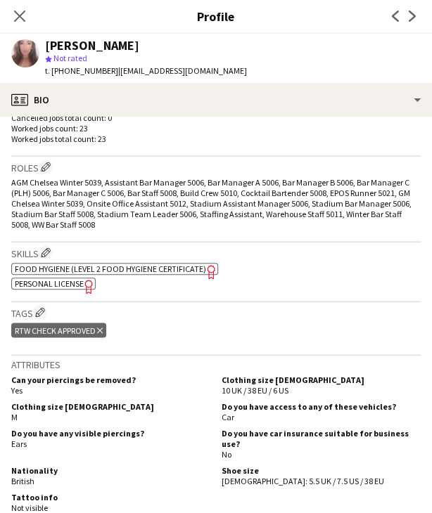
scroll to position [422, 0]
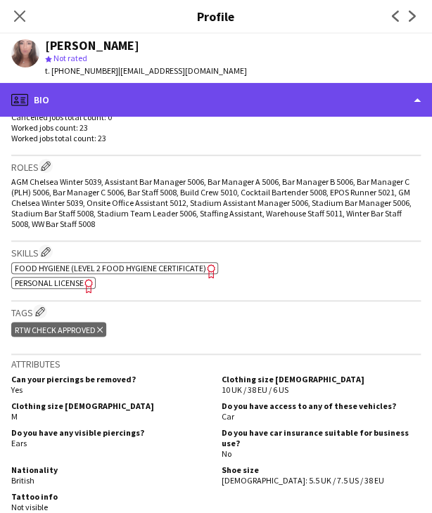
click at [250, 94] on div "profile Bio" at bounding box center [216, 100] width 432 height 34
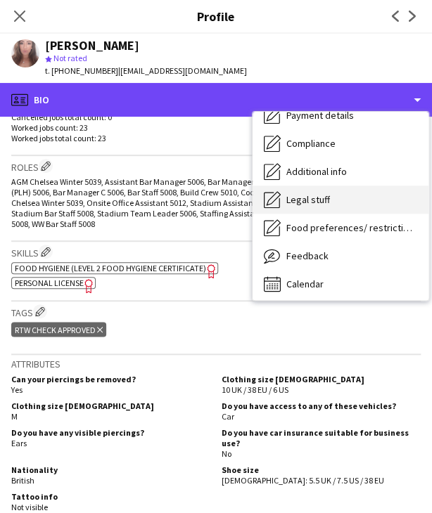
scroll to position [188, 0]
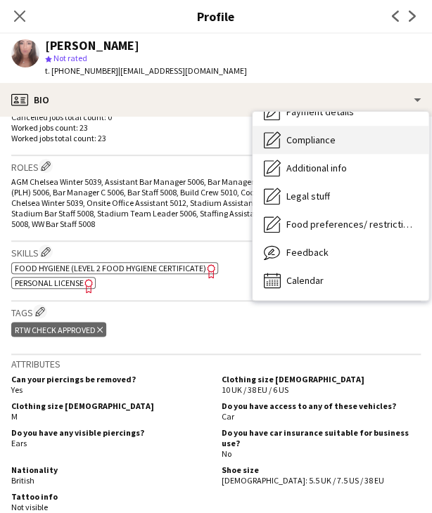
click at [340, 146] on div "Compliance Compliance" at bounding box center [340, 140] width 176 height 28
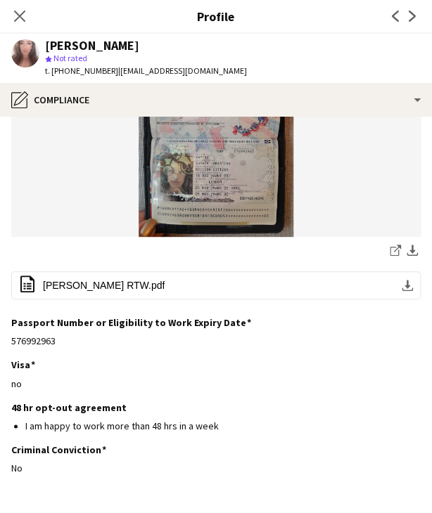
scroll to position [211, 0]
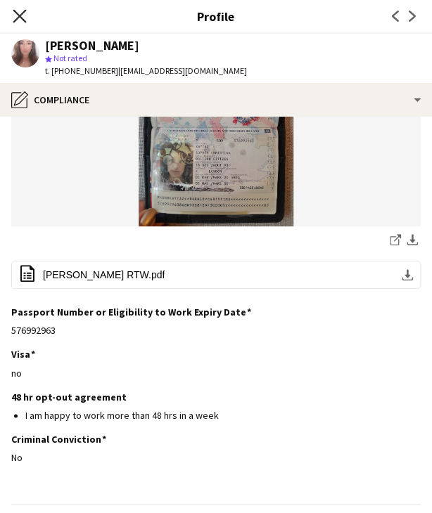
click at [15, 19] on icon at bounding box center [19, 15] width 13 height 13
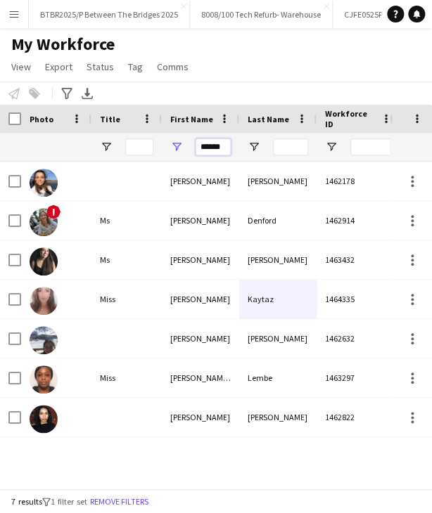
click at [205, 145] on input "******" at bounding box center [213, 147] width 35 height 17
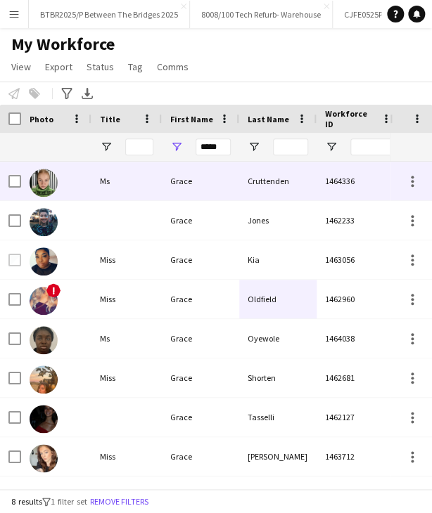
click at [233, 181] on div "Grace" at bounding box center [200, 181] width 77 height 39
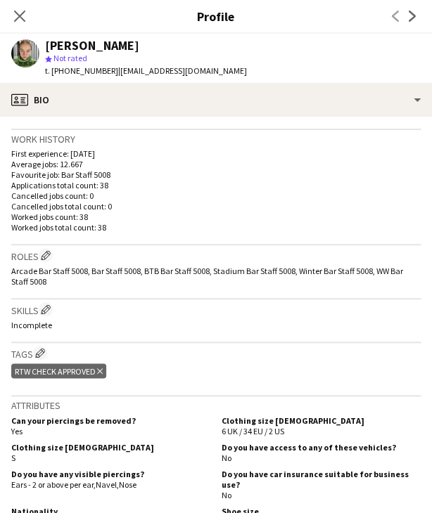
scroll to position [352, 0]
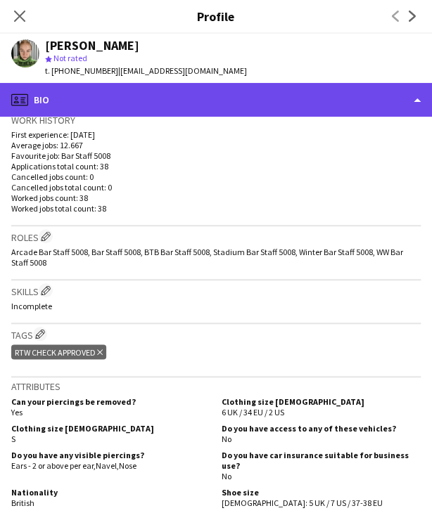
click at [232, 99] on div "profile Bio" at bounding box center [216, 100] width 432 height 34
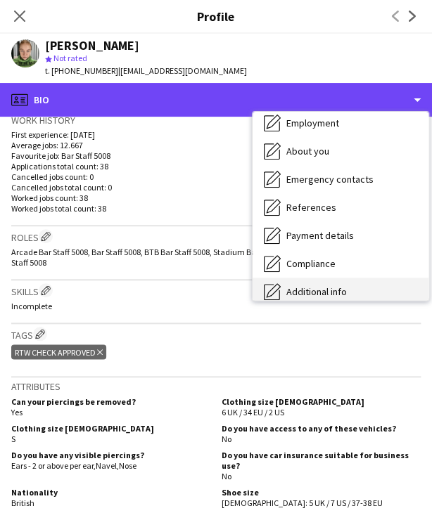
scroll to position [141, 0]
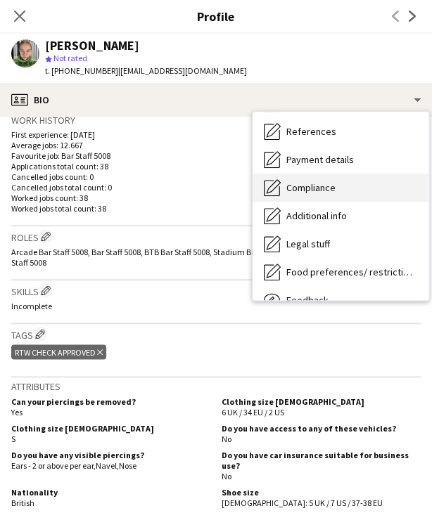
click at [339, 193] on div "Compliance Compliance" at bounding box center [340, 188] width 176 height 28
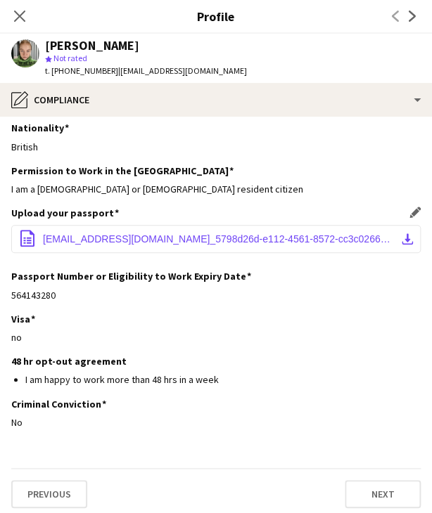
scroll to position [12, 0]
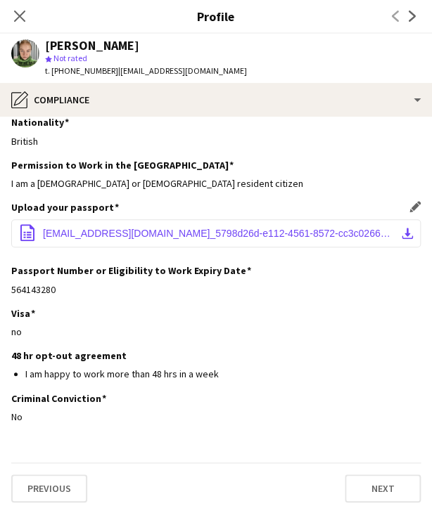
click at [276, 236] on span "cruttendengrace@gmail.com_5798d26d-e112-4561-8572-cc3c026651f5.pdf" at bounding box center [219, 233] width 352 height 11
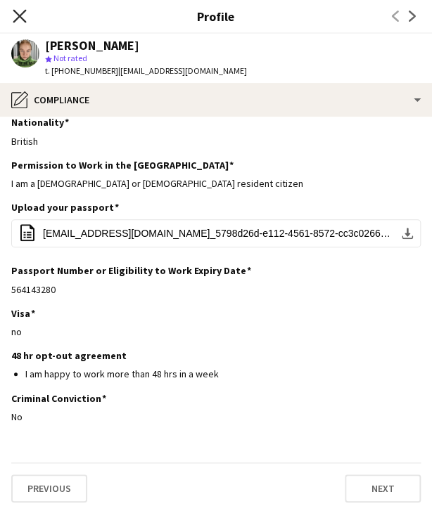
click at [23, 10] on icon "Close pop-in" at bounding box center [19, 15] width 13 height 13
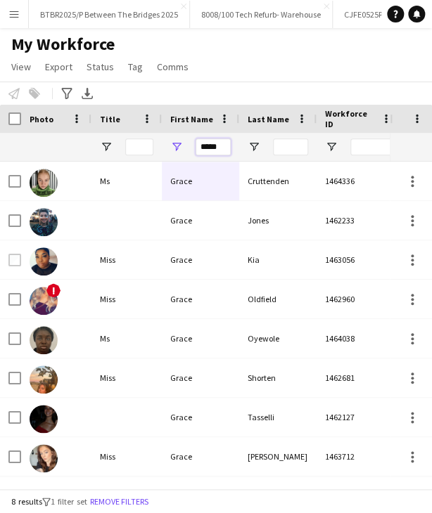
click at [221, 147] on input "*****" at bounding box center [213, 147] width 35 height 17
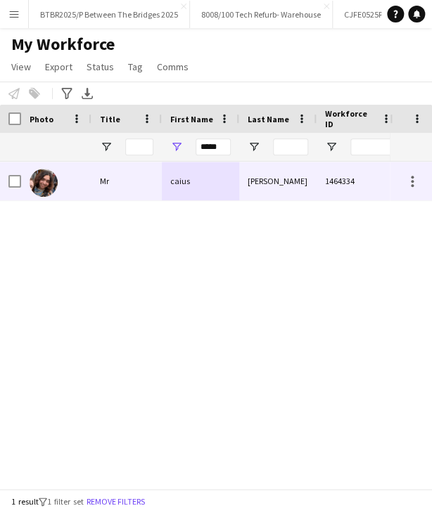
click at [287, 169] on div "williams" at bounding box center [277, 181] width 77 height 39
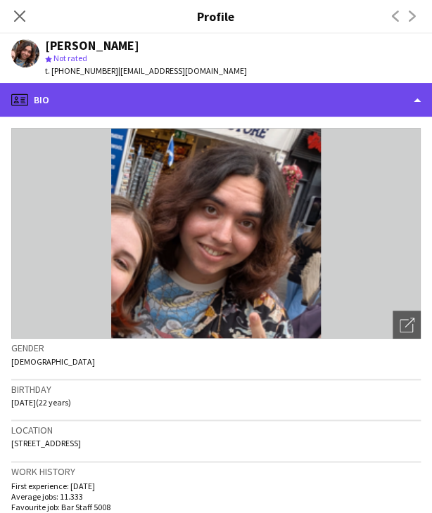
click at [282, 98] on div "profile Bio" at bounding box center [216, 100] width 432 height 34
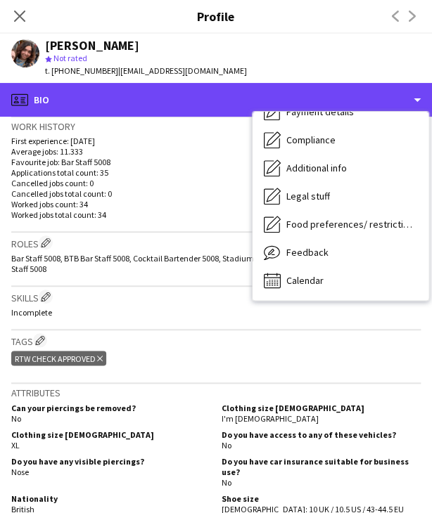
scroll to position [352, 0]
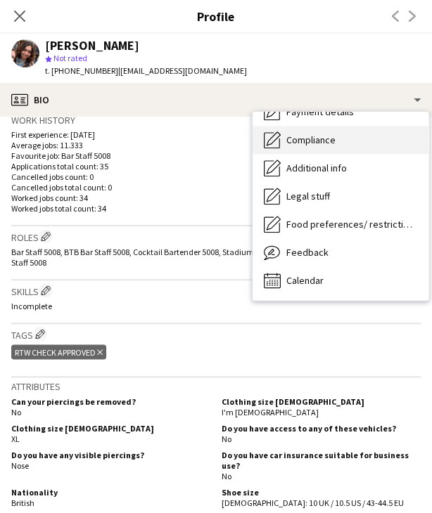
click at [315, 143] on span "Compliance" at bounding box center [310, 140] width 49 height 13
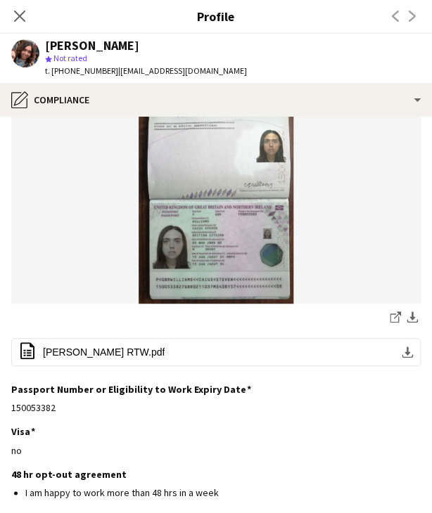
scroll to position [141, 0]
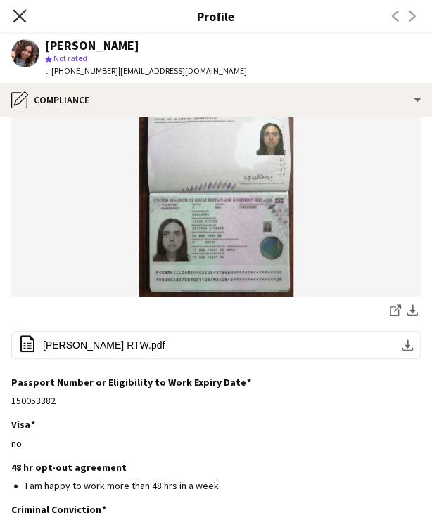
click at [20, 17] on icon at bounding box center [19, 15] width 13 height 13
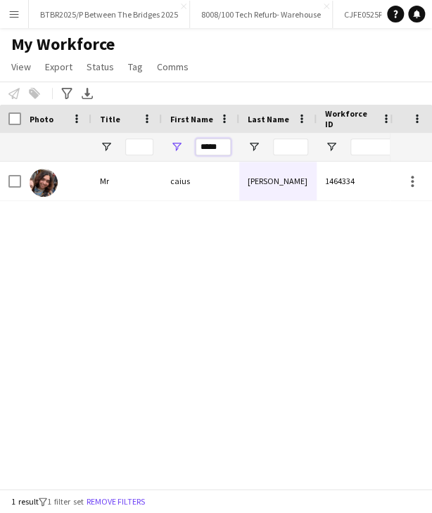
click at [222, 143] on input "*****" at bounding box center [213, 147] width 35 height 17
click at [222, 142] on input "*****" at bounding box center [213, 147] width 35 height 17
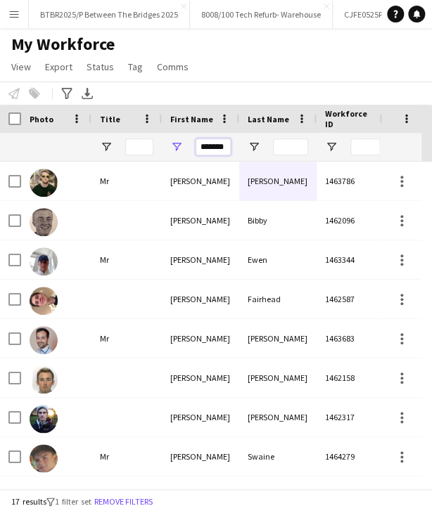
type input "*******"
click at [301, 141] on input "Last Name Filter Input" at bounding box center [290, 147] width 35 height 17
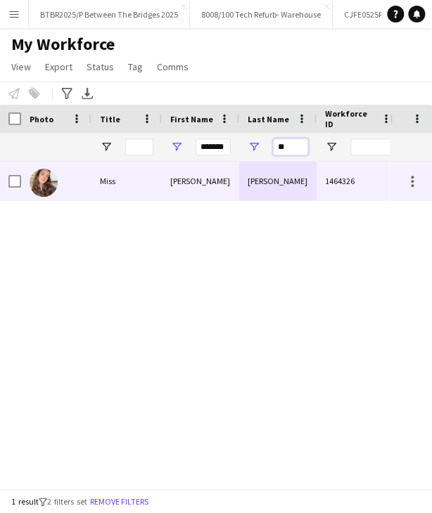
type input "**"
click at [284, 179] on div "Svilar" at bounding box center [277, 181] width 77 height 39
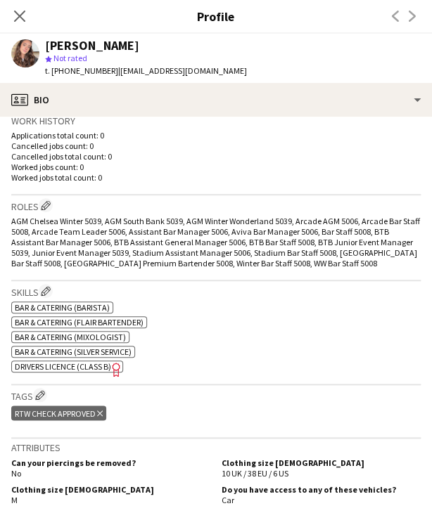
scroll to position [352, 0]
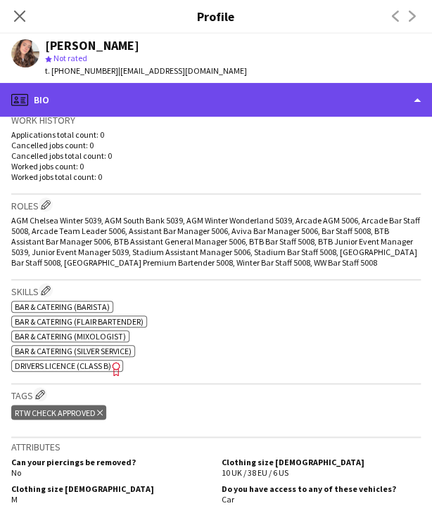
click at [252, 101] on div "profile Bio" at bounding box center [216, 100] width 432 height 34
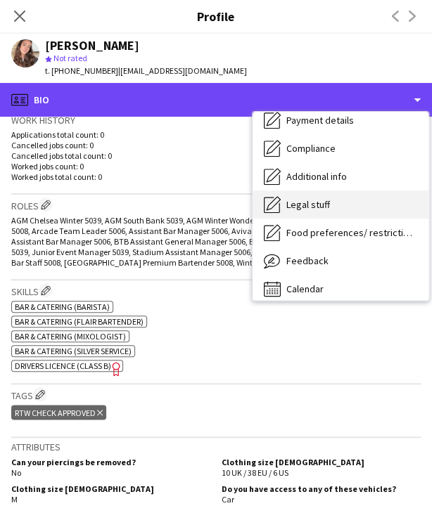
scroll to position [188, 0]
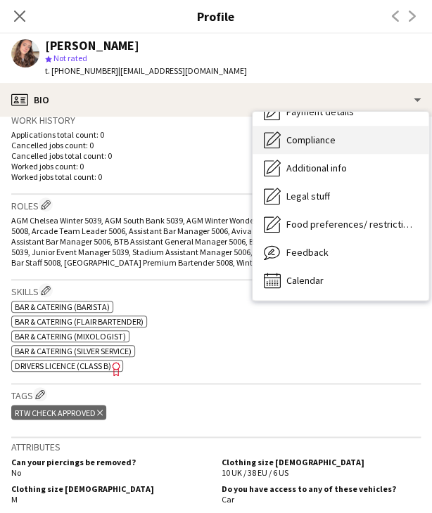
click at [326, 141] on span "Compliance" at bounding box center [310, 140] width 49 height 13
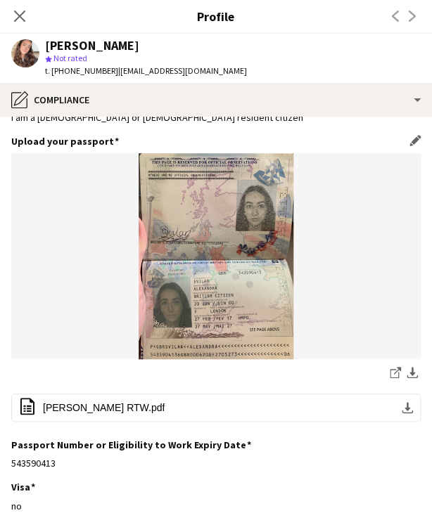
scroll to position [141, 0]
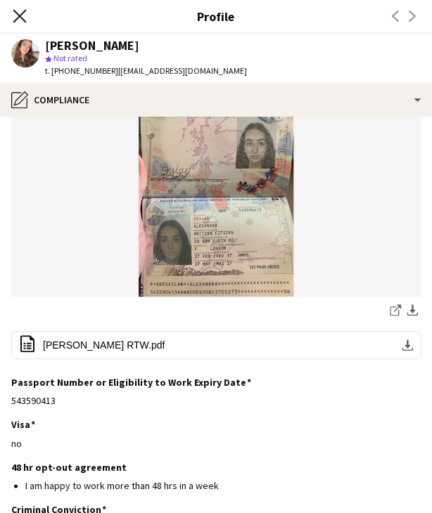
click at [25, 15] on icon "Close pop-in" at bounding box center [19, 15] width 13 height 13
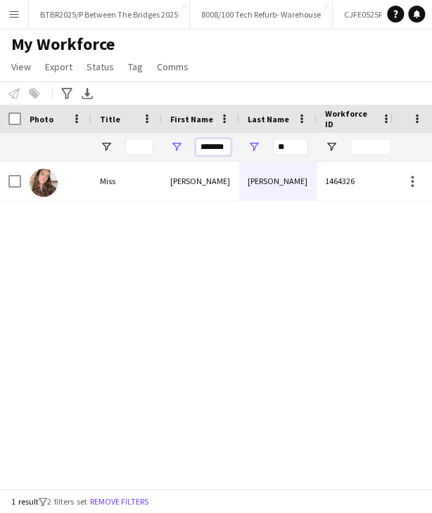
click at [209, 151] on input "*******" at bounding box center [213, 147] width 35 height 17
type input "****"
type input "*"
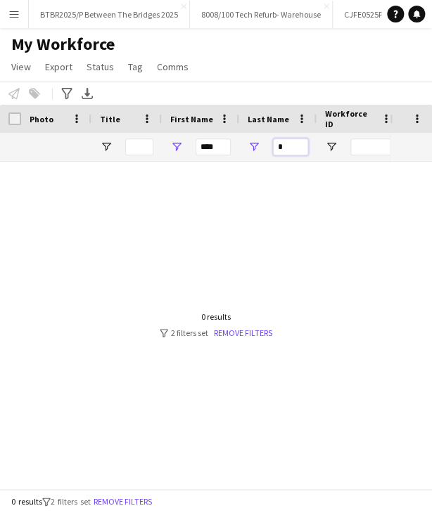
type input "*"
click at [224, 141] on input "****" at bounding box center [213, 147] width 35 height 17
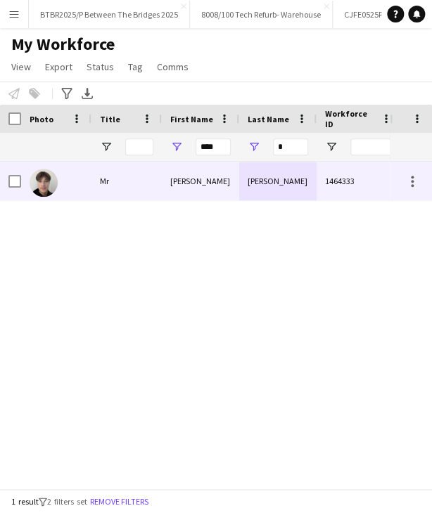
click at [252, 174] on div "Morrison" at bounding box center [277, 181] width 77 height 39
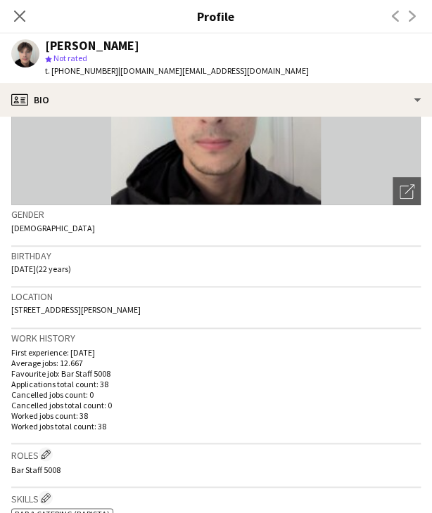
scroll to position [281, 0]
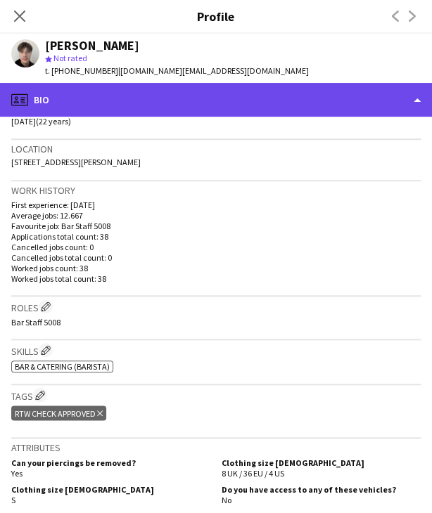
click at [236, 105] on div "profile Bio" at bounding box center [216, 100] width 432 height 34
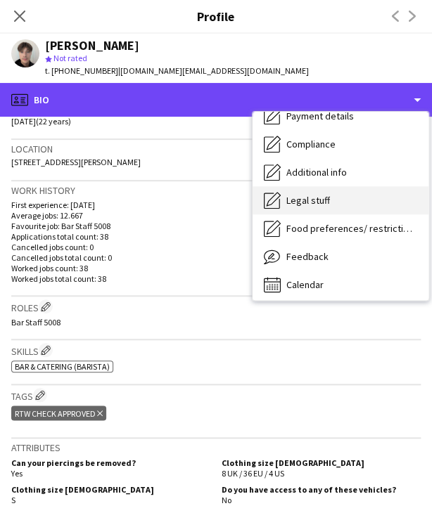
scroll to position [188, 0]
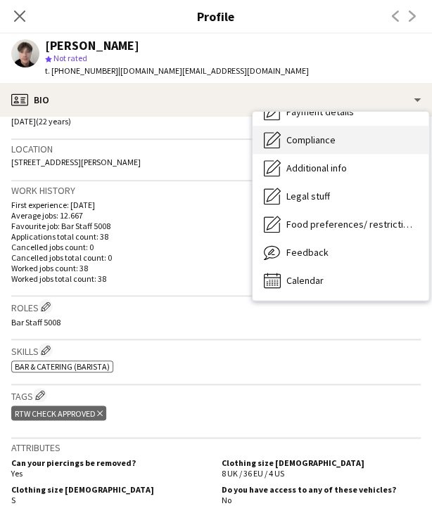
click at [333, 147] on div "Compliance Compliance" at bounding box center [340, 140] width 176 height 28
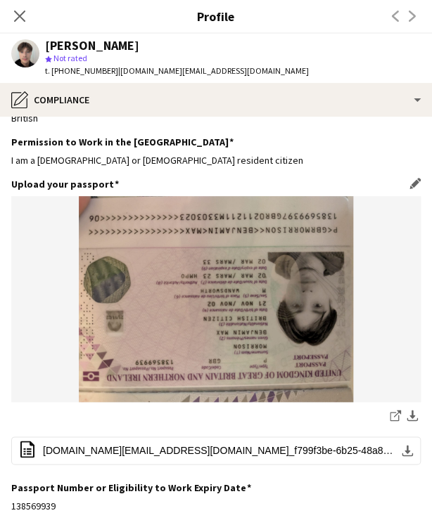
scroll to position [211, 0]
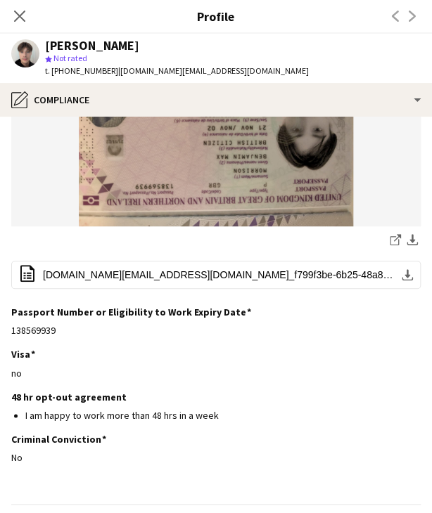
click at [28, 15] on div "Close pop-in" at bounding box center [19, 16] width 39 height 32
click at [26, 15] on icon "Close pop-in" at bounding box center [19, 15] width 13 height 13
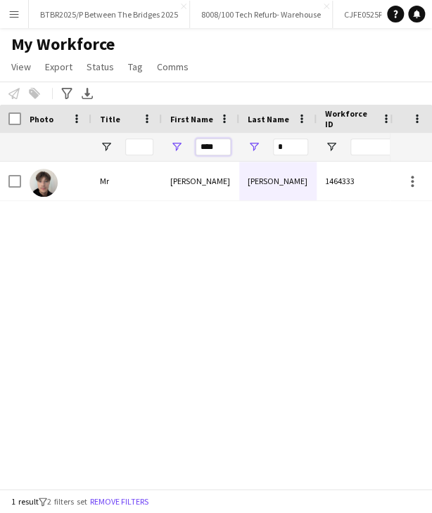
click at [206, 140] on input "****" at bounding box center [213, 147] width 35 height 17
type input "*****"
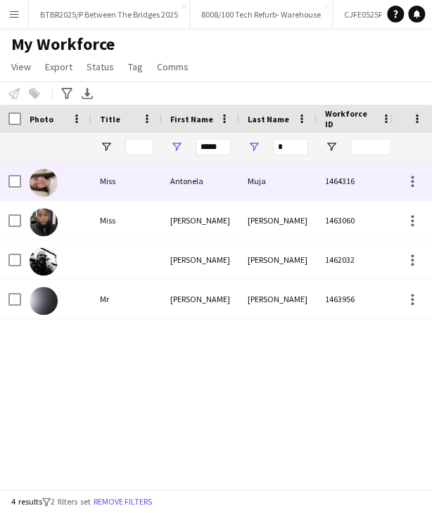
click at [270, 174] on div "Muja" at bounding box center [277, 181] width 77 height 39
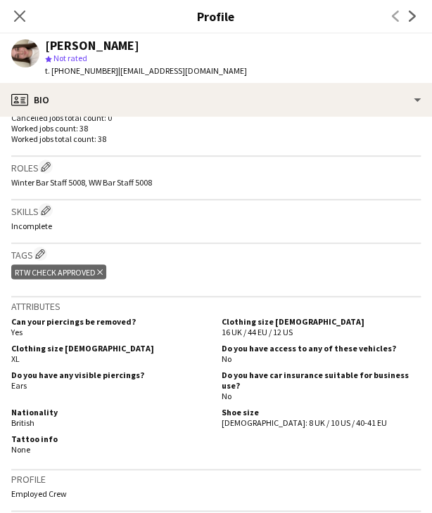
scroll to position [422, 0]
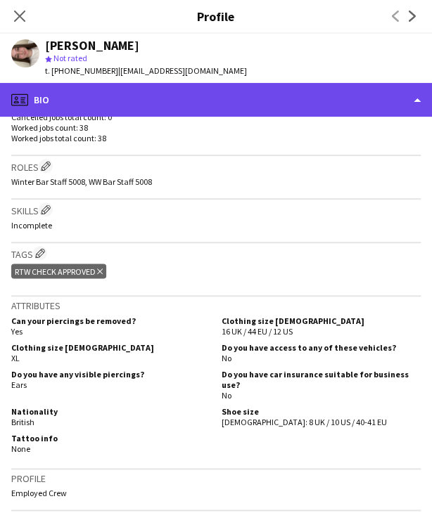
click at [269, 102] on div "profile Bio" at bounding box center [216, 100] width 432 height 34
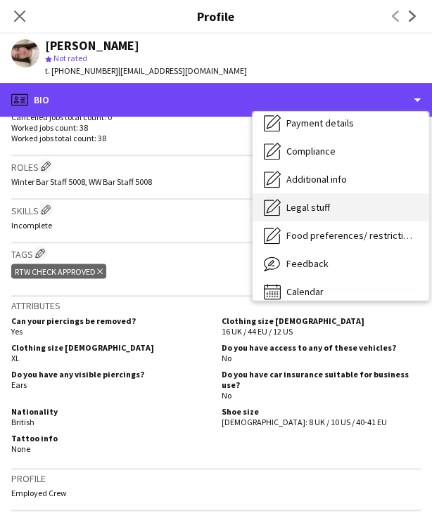
scroll to position [188, 0]
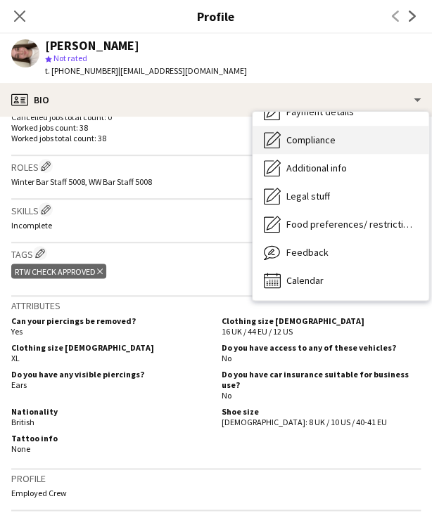
click at [326, 146] on span "Compliance" at bounding box center [310, 140] width 49 height 13
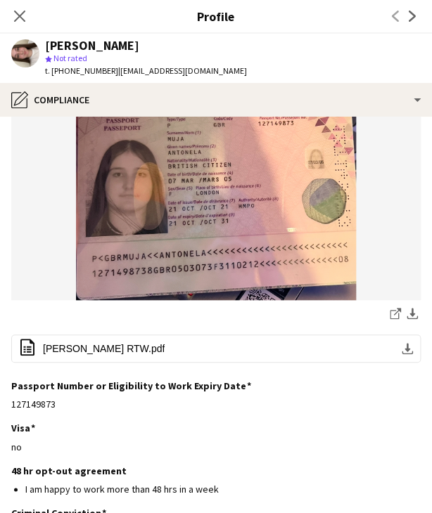
scroll to position [141, 0]
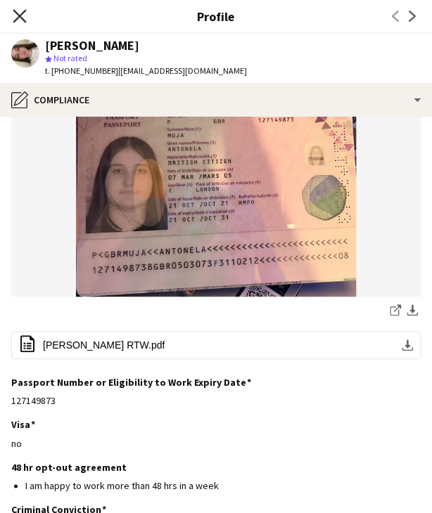
click at [17, 20] on icon "Close pop-in" at bounding box center [19, 15] width 13 height 13
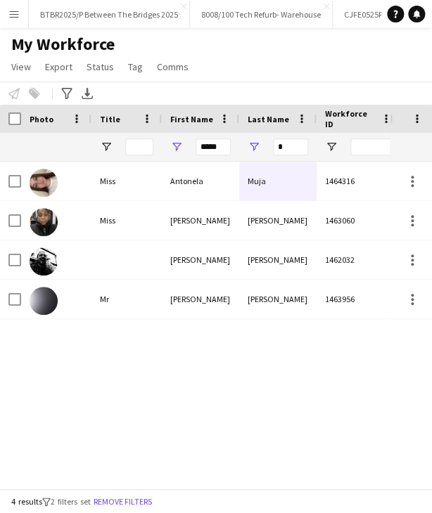
click at [11, 16] on app-icon "Menu" at bounding box center [13, 13] width 11 height 11
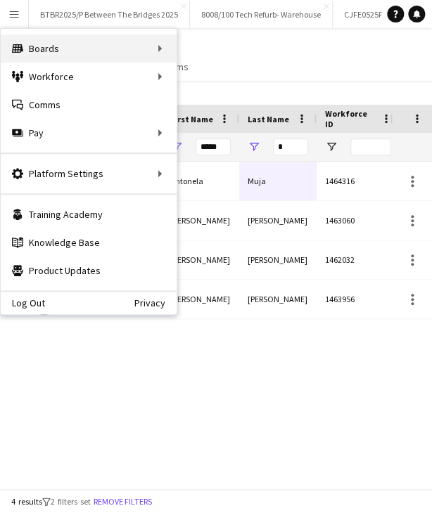
click at [68, 57] on div "Boards Boards" at bounding box center [89, 48] width 176 height 28
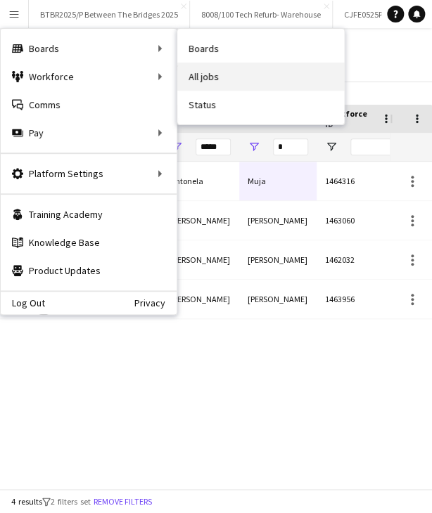
click at [204, 75] on link "All jobs" at bounding box center [260, 77] width 167 height 28
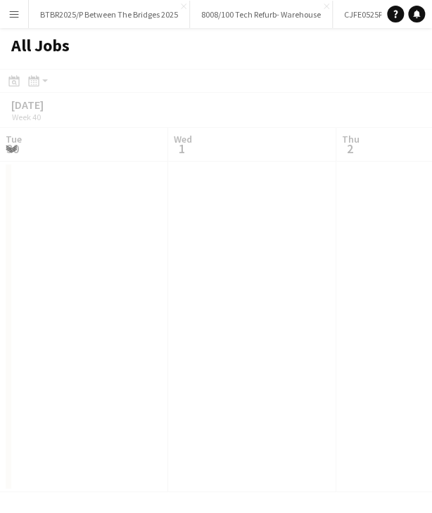
scroll to position [0, 336]
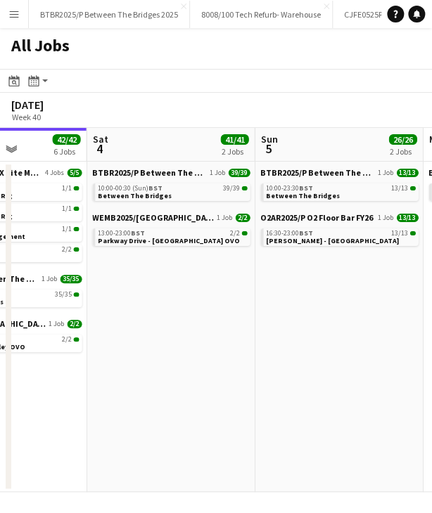
drag, startPoint x: 385, startPoint y: 133, endPoint x: 136, endPoint y: 144, distance: 249.9
click at [136, 144] on app-calendar-viewport "Tue 30 20/21 9 Jobs Wed 1 19/19 7 Jobs Thu 2 24/24 6 Jobs Fri 3 42/42 6 Jobs Sa…" at bounding box center [216, 310] width 432 height 364
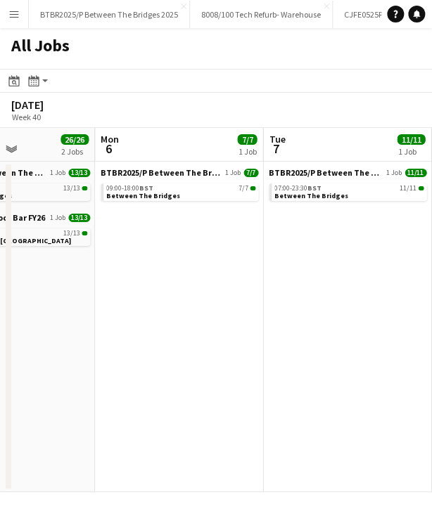
drag, startPoint x: 328, startPoint y: 147, endPoint x: -48, endPoint y: 174, distance: 376.5
click at [0, 174] on html "Menu Boards Boards Boards All jobs Status Workforce Workforce My Workforce Recr…" at bounding box center [216, 256] width 432 height 513
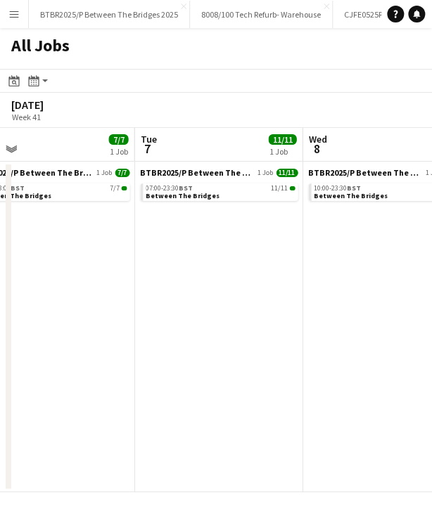
drag, startPoint x: 188, startPoint y: 143, endPoint x: 70, endPoint y: 155, distance: 118.8
click at [62, 160] on app-calendar-viewport "Fri 3 42/42 6 Jobs Sat 4 41/41 2 Jobs Sun 5 26/26 2 Jobs Mon 6 7/7 1 Job Tue 7 …" at bounding box center [216, 310] width 432 height 364
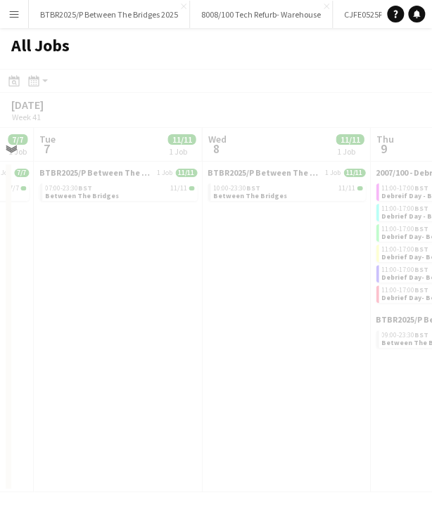
drag, startPoint x: 212, startPoint y: 140, endPoint x: 107, endPoint y: 153, distance: 105.6
click at [107, 153] on app-all-jobs "All Jobs Date picker OCT 2025 OCT 2025 Monday M Tuesday T Wednesday W Thursday …" at bounding box center [216, 260] width 432 height 464
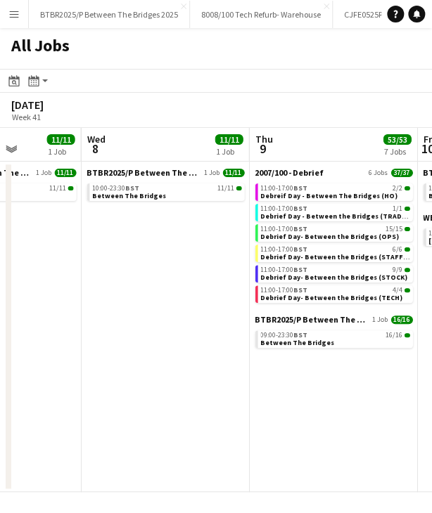
drag, startPoint x: 279, startPoint y: 140, endPoint x: 159, endPoint y: 156, distance: 120.7
click at [159, 156] on app-calendar-viewport "Sat 4 41/41 2 Jobs Sun 5 26/26 2 Jobs Mon 6 7/7 1 Job Tue 7 11/11 1 Job Wed 8 1…" at bounding box center [216, 310] width 432 height 364
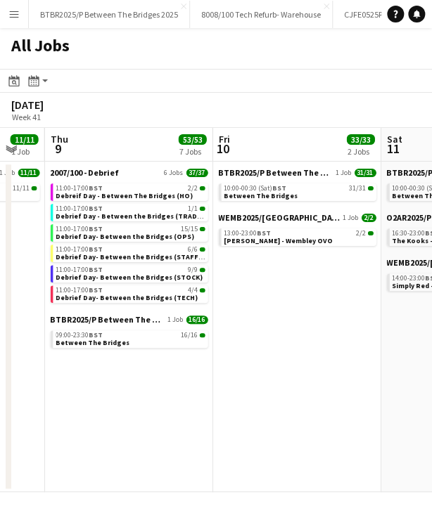
drag, startPoint x: 328, startPoint y: 148, endPoint x: 122, endPoint y: 159, distance: 205.6
click at [122, 159] on app-calendar-viewport "Sun 5 26/26 2 Jobs Mon 6 7/7 1 Job Tue 7 11/11 1 Job Wed 8 11/11 1 Job Thu 9 53…" at bounding box center [216, 310] width 432 height 364
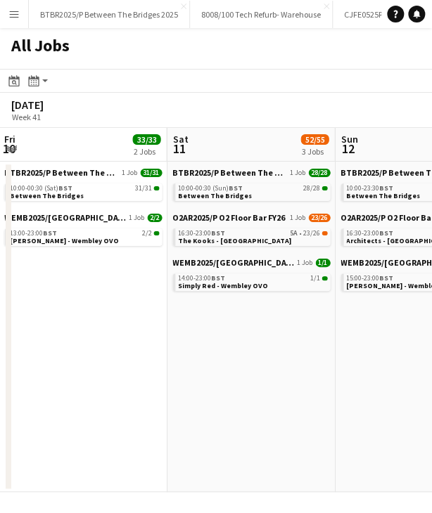
drag, startPoint x: 293, startPoint y: 145, endPoint x: 79, endPoint y: 162, distance: 214.5
click at [79, 162] on app-calendar-viewport "Tue 7 11/11 1 Job Wed 8 11/11 1 Job Thu 9 53/53 7 Jobs Fri 10 33/33 2 Jobs Sat …" at bounding box center [216, 310] width 432 height 364
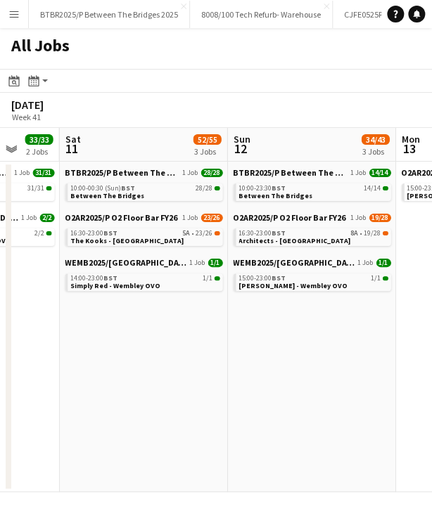
scroll to position [0, 482]
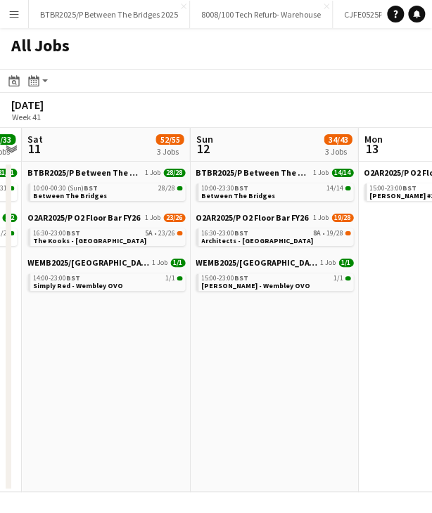
drag, startPoint x: 259, startPoint y: 151, endPoint x: 114, endPoint y: 165, distance: 145.6
click at [103, 165] on app-calendar-viewport "Wed 8 11/11 1 Job Thu 9 53/53 7 Jobs Fri 10 33/33 2 Jobs Sat 11 52/55 3 Jobs Su…" at bounding box center [216, 310] width 432 height 364
drag, startPoint x: 255, startPoint y: 152, endPoint x: 111, endPoint y: 153, distance: 143.5
click at [87, 164] on app-calendar-viewport "Wed 8 11/11 1 Job Thu 9 53/53 7 Jobs Fri 10 33/33 2 Jobs Sat 11 52/55 3 Jobs Su…" at bounding box center [216, 310] width 432 height 364
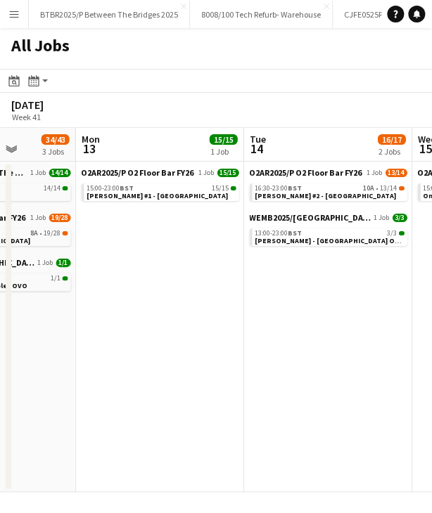
drag, startPoint x: 260, startPoint y: 152, endPoint x: 169, endPoint y: 150, distance: 91.5
click at [152, 158] on app-calendar-viewport "Thu 9 53/53 7 Jobs Fri 10 33/33 2 Jobs Sat 11 52/55 3 Jobs Sun 12 34/43 3 Jobs …" at bounding box center [216, 310] width 432 height 364
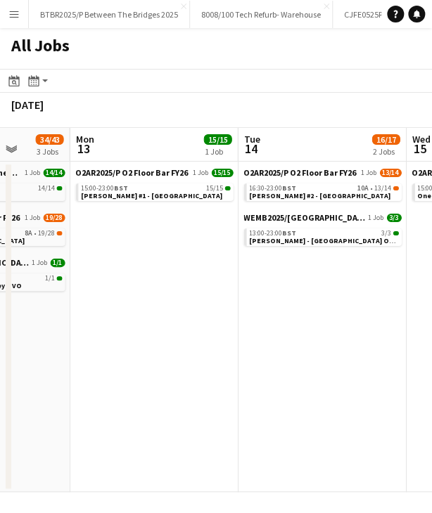
drag, startPoint x: 295, startPoint y: 139, endPoint x: 132, endPoint y: 148, distance: 162.7
click at [121, 151] on app-calendar-viewport "Thu 9 53/53 7 Jobs Fri 10 33/33 2 Jobs Sat 11 52/55 3 Jobs Sun 12 34/43 3 Jobs …" at bounding box center [216, 310] width 432 height 364
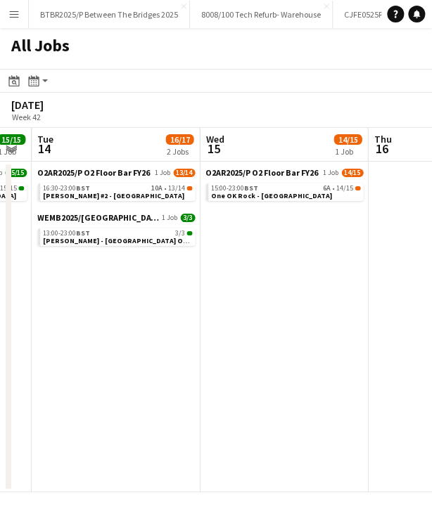
click at [74, 155] on app-all-jobs "All Jobs Date picker OCT 2025 OCT 2025 Monday M Tuesday T Wednesday W Thursday …" at bounding box center [216, 260] width 432 height 464
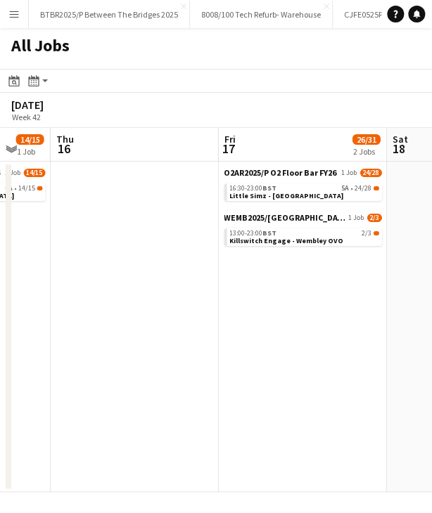
drag, startPoint x: 335, startPoint y: 145, endPoint x: 185, endPoint y: 160, distance: 150.6
click at [185, 160] on app-calendar-viewport "Sun 12 34/43 3 Jobs Mon 13 15/15 1 Job Tue 14 16/17 2 Jobs Wed 15 14/15 1 Job T…" at bounding box center [216, 310] width 432 height 364
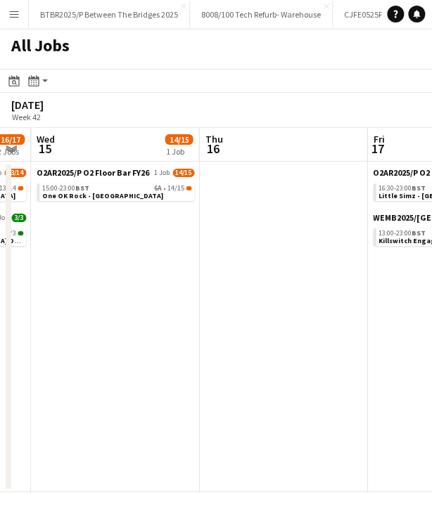
drag, startPoint x: 300, startPoint y: 153, endPoint x: 113, endPoint y: 164, distance: 188.1
click at [113, 165] on app-calendar-viewport "Sun 12 34/43 3 Jobs Mon 13 15/15 1 Job Tue 14 16/17 2 Jobs Wed 15 14/15 1 Job T…" at bounding box center [216, 310] width 432 height 364
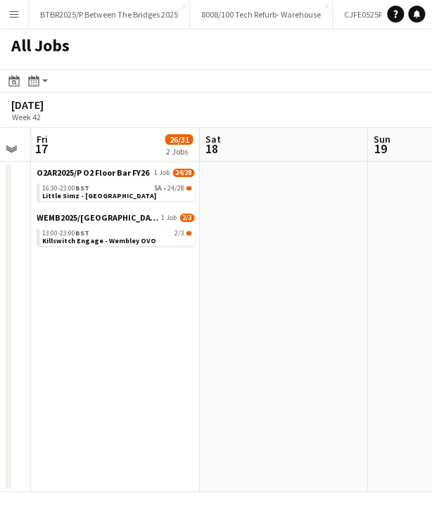
scroll to position [0, 474]
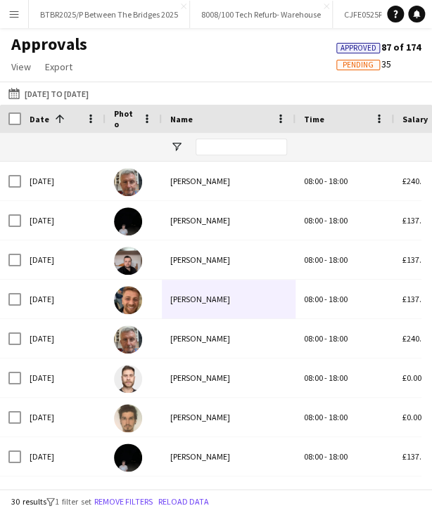
scroll to position [0, 3154]
click at [10, 6] on button "Menu" at bounding box center [14, 14] width 28 height 28
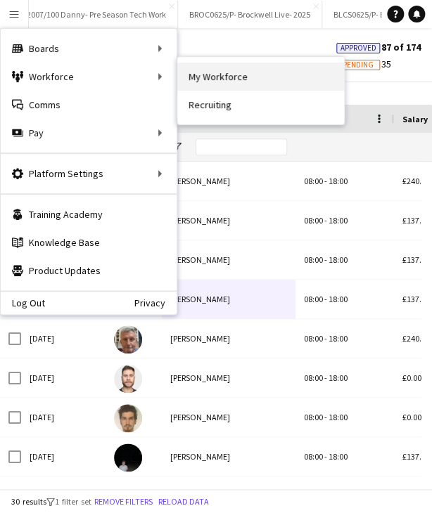
click at [196, 75] on link "My Workforce" at bounding box center [260, 77] width 167 height 28
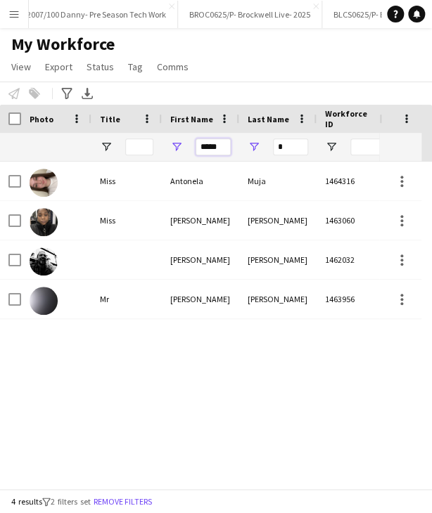
click at [207, 150] on input "*****" at bounding box center [213, 147] width 35 height 17
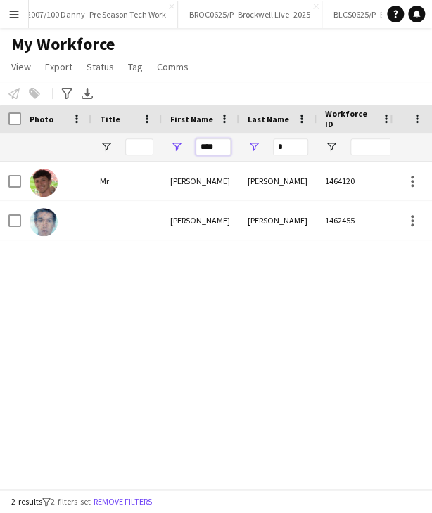
type input "****"
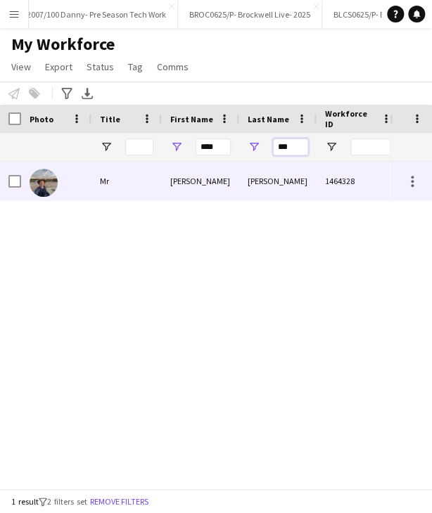
type input "***"
click at [233, 186] on div "[PERSON_NAME]" at bounding box center [200, 181] width 77 height 39
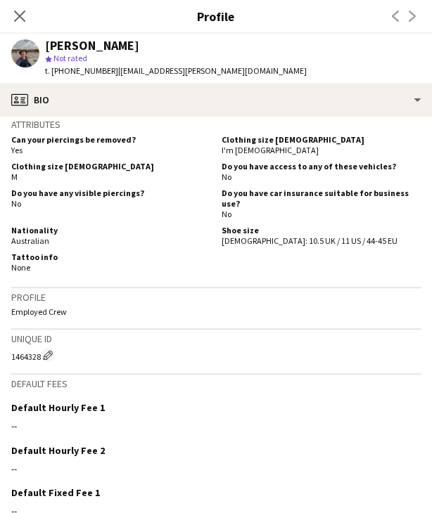
scroll to position [563, 0]
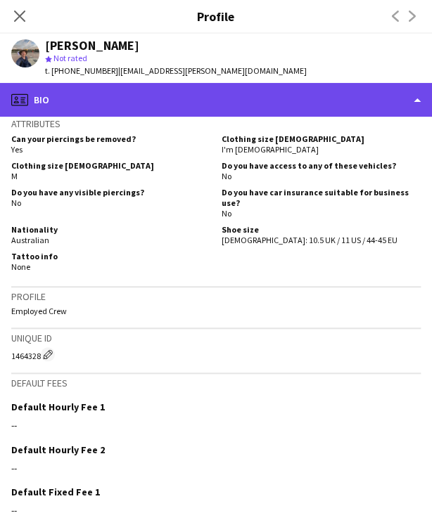
click at [217, 83] on div "profile Bio" at bounding box center [216, 100] width 432 height 34
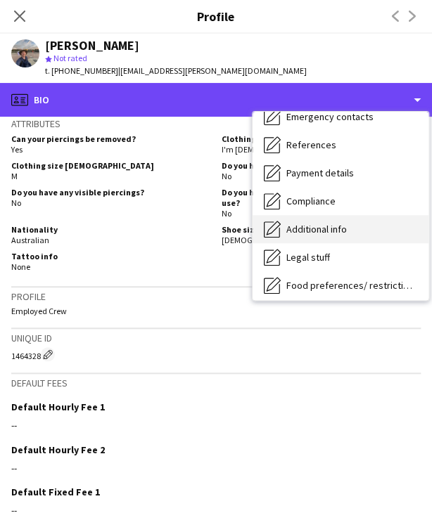
scroll to position [141, 0]
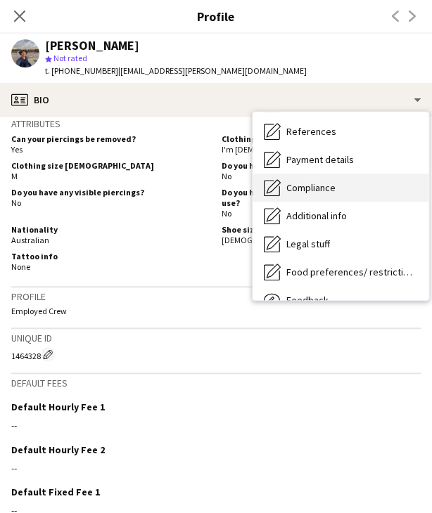
click at [329, 180] on div "Compliance Compliance" at bounding box center [340, 188] width 176 height 28
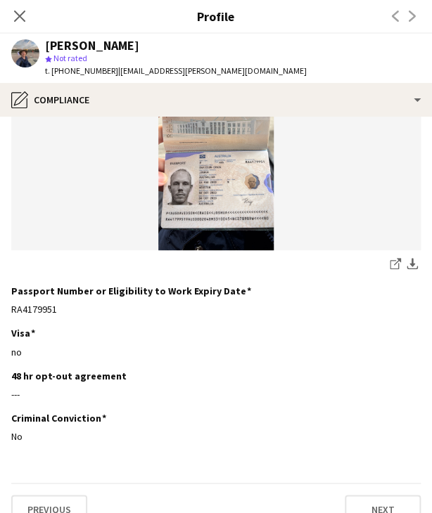
scroll to position [207, 0]
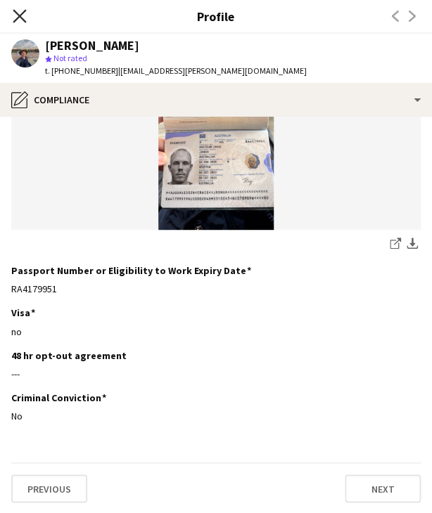
click at [13, 11] on icon "Close pop-in" at bounding box center [19, 15] width 13 height 13
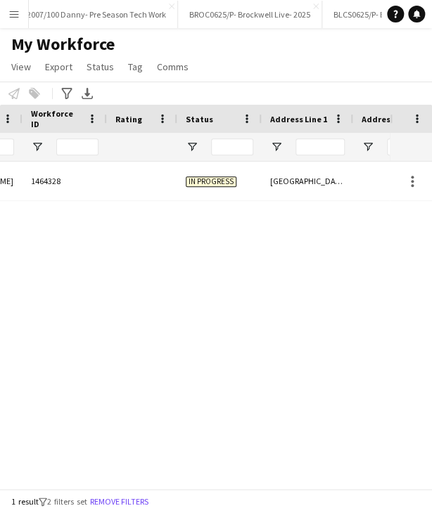
scroll to position [0, 357]
